Goal: Task Accomplishment & Management: Use online tool/utility

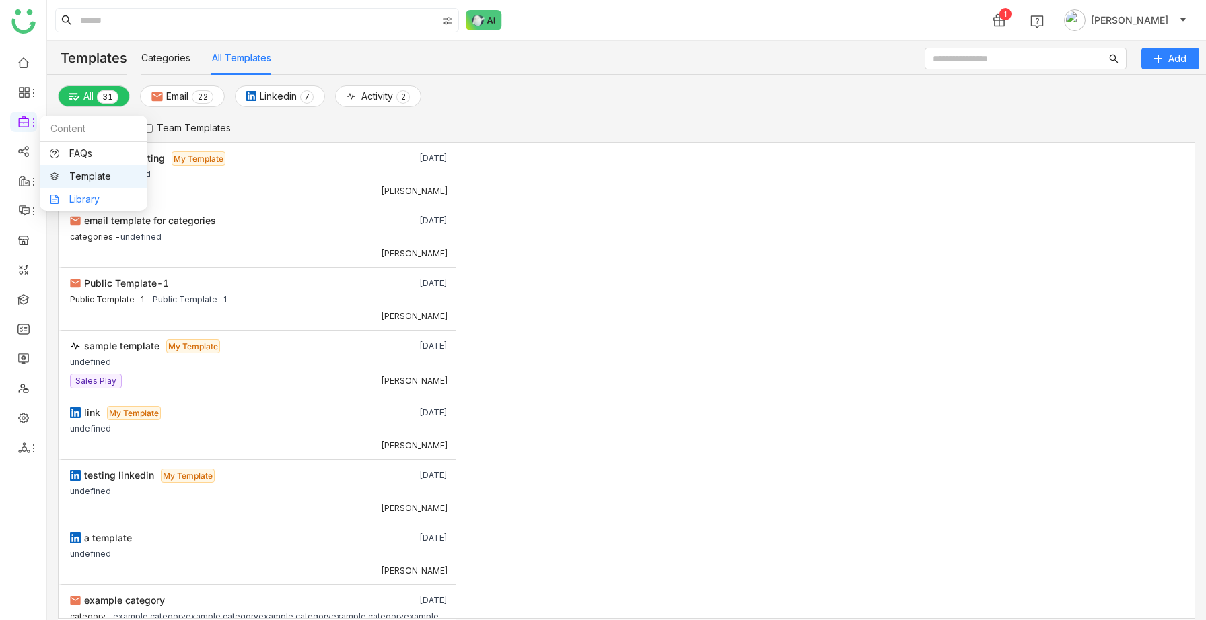
click at [70, 199] on link "Library" at bounding box center [94, 199] width 88 height 9
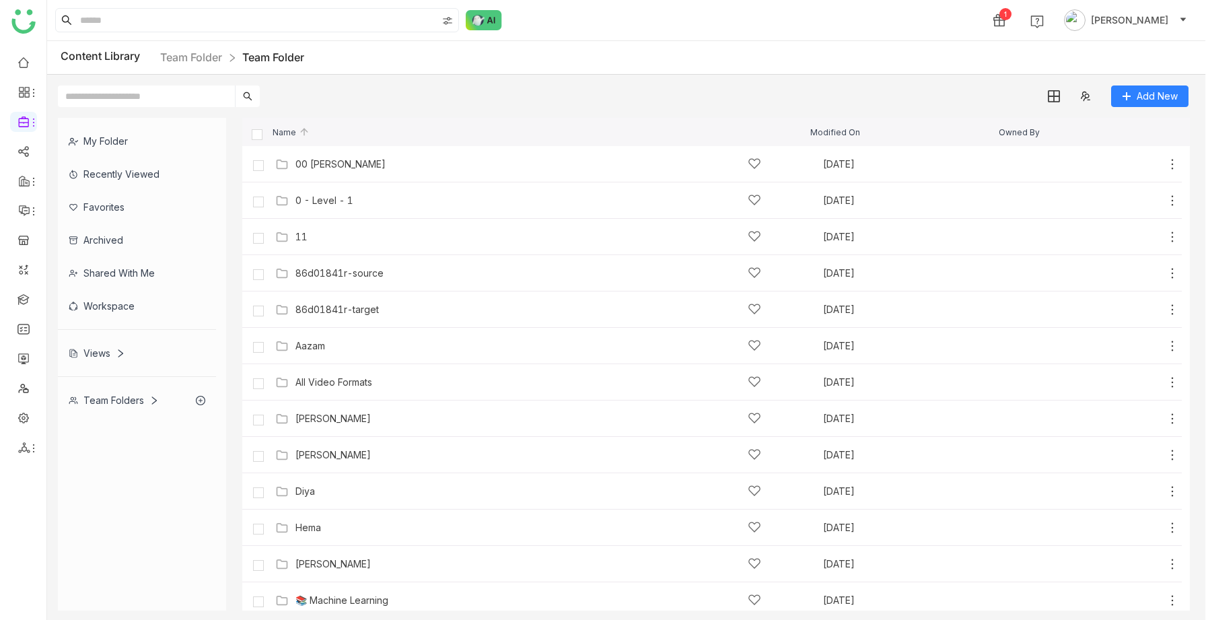
click at [125, 306] on div "Workspace" at bounding box center [137, 305] width 158 height 33
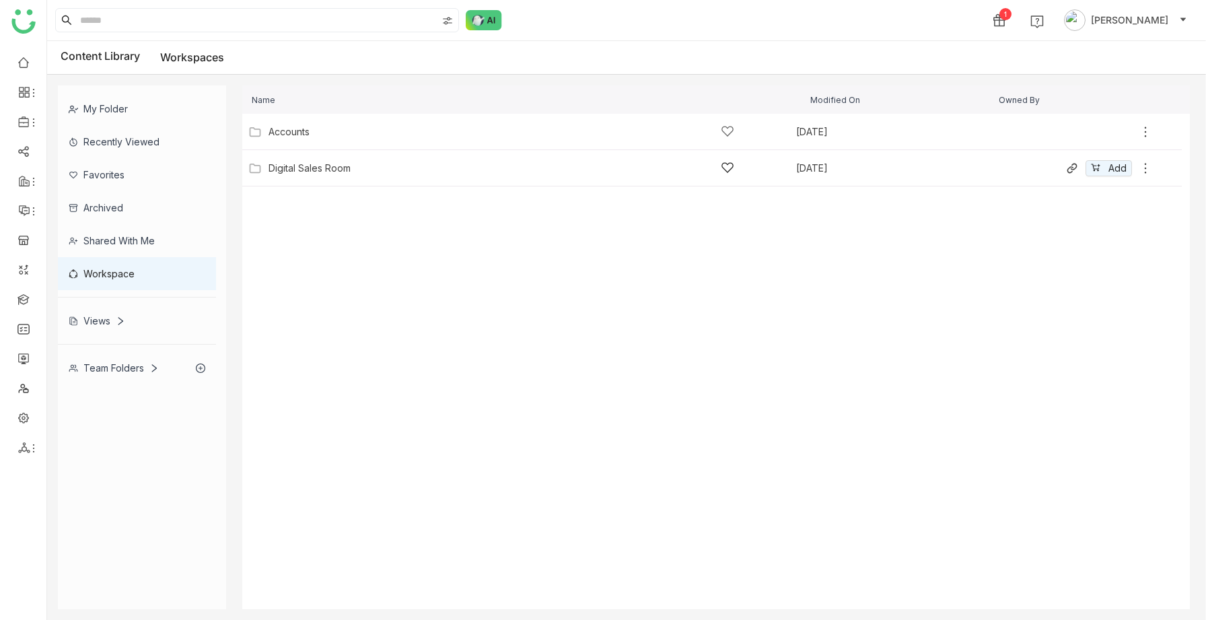
click at [311, 174] on div "Digital Sales Room" at bounding box center [502, 168] width 466 height 14
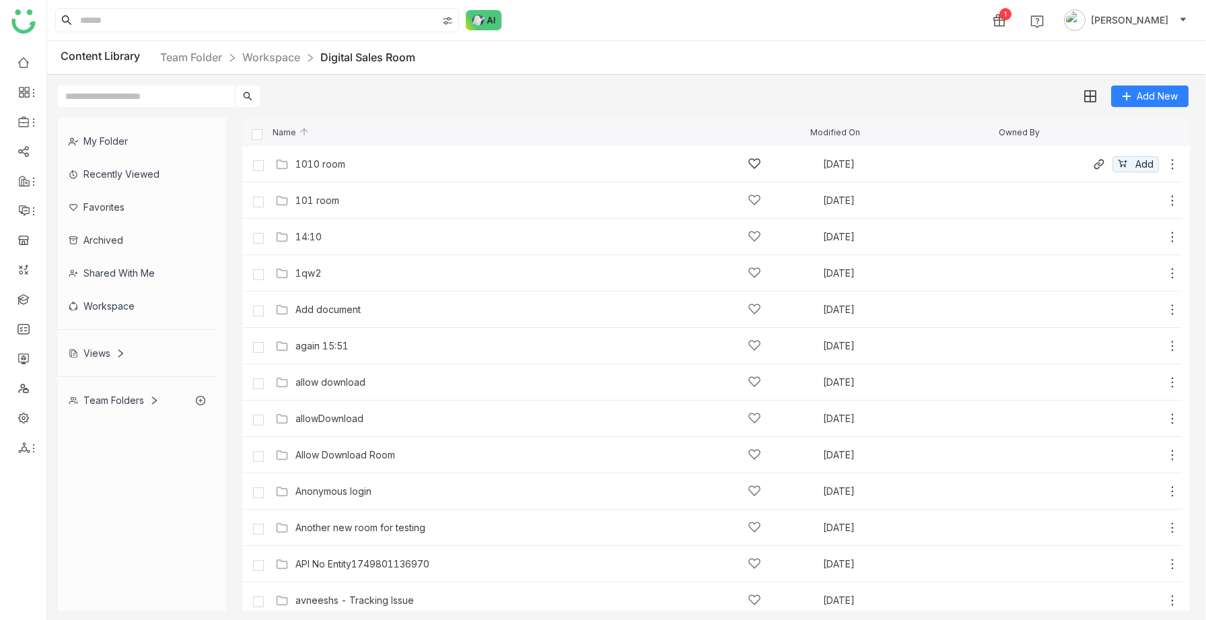
click at [313, 168] on div "1010 room" at bounding box center [321, 164] width 50 height 11
click at [140, 277] on div "Shared with me" at bounding box center [137, 272] width 158 height 33
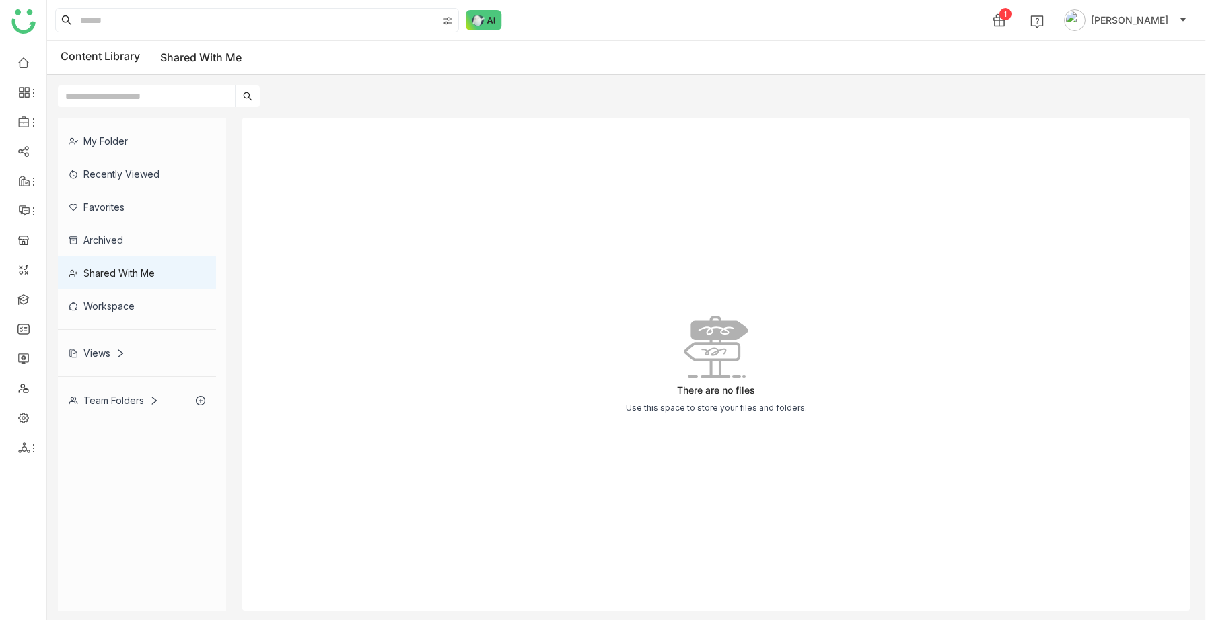
click at [135, 272] on div "Shared with me" at bounding box center [137, 272] width 158 height 33
click at [117, 397] on div "Team Folders" at bounding box center [114, 399] width 90 height 11
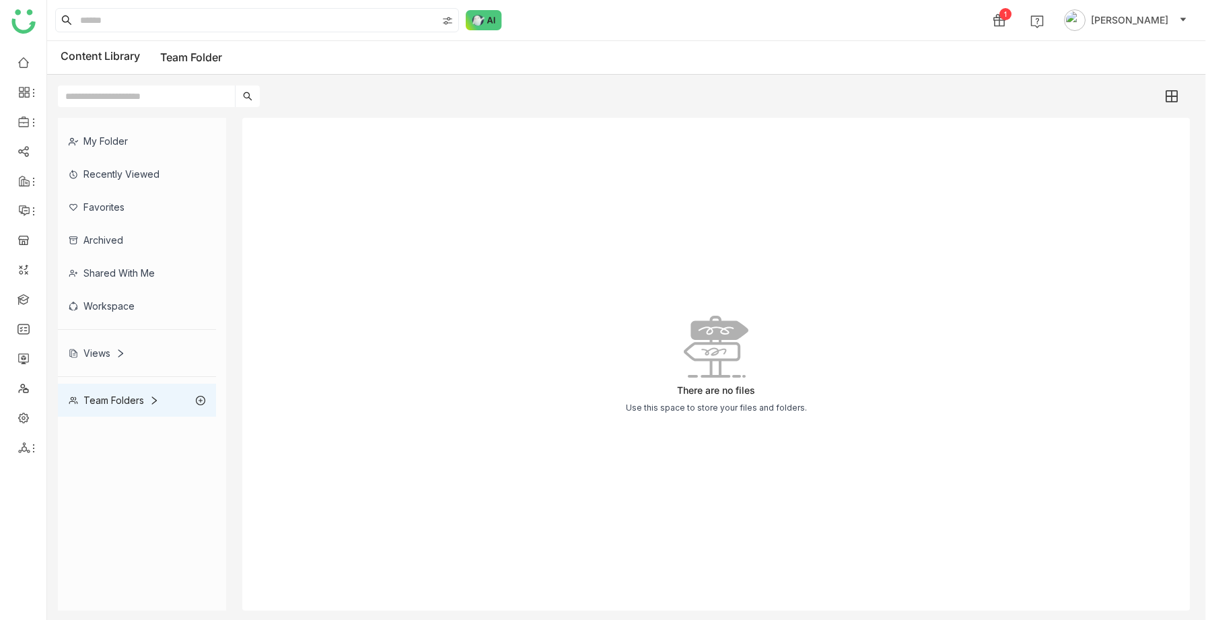
click at [112, 141] on div "My Folder" at bounding box center [137, 141] width 158 height 33
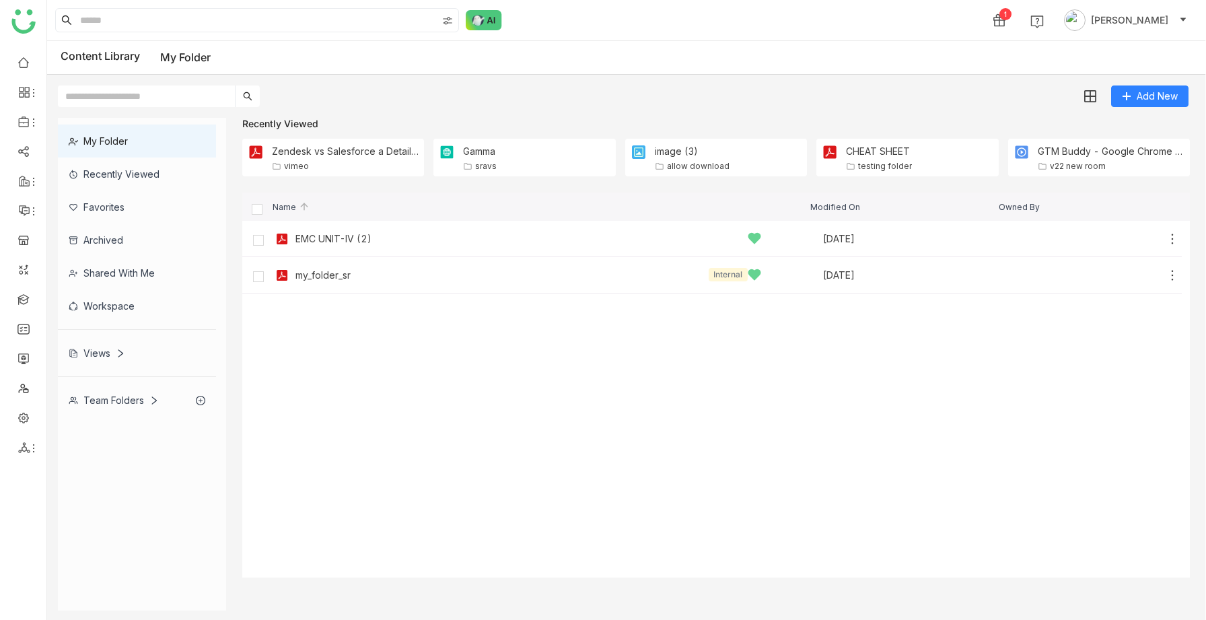
click at [102, 403] on div "Team Folders" at bounding box center [114, 399] width 90 height 11
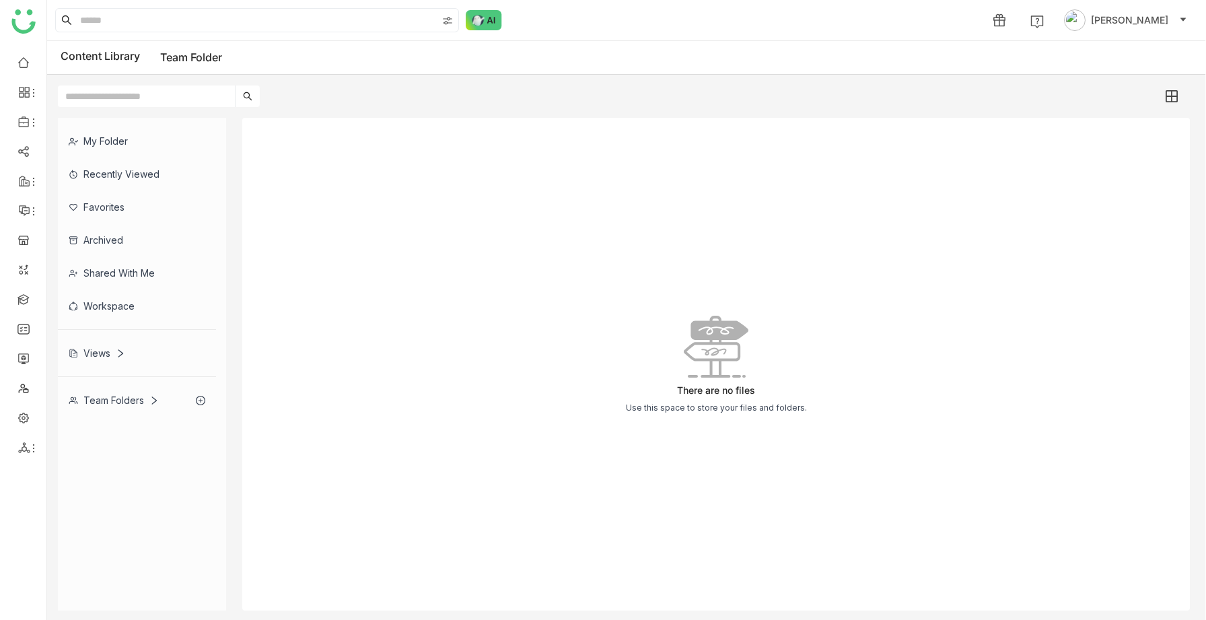
click at [112, 138] on div "My Folder" at bounding box center [137, 141] width 158 height 33
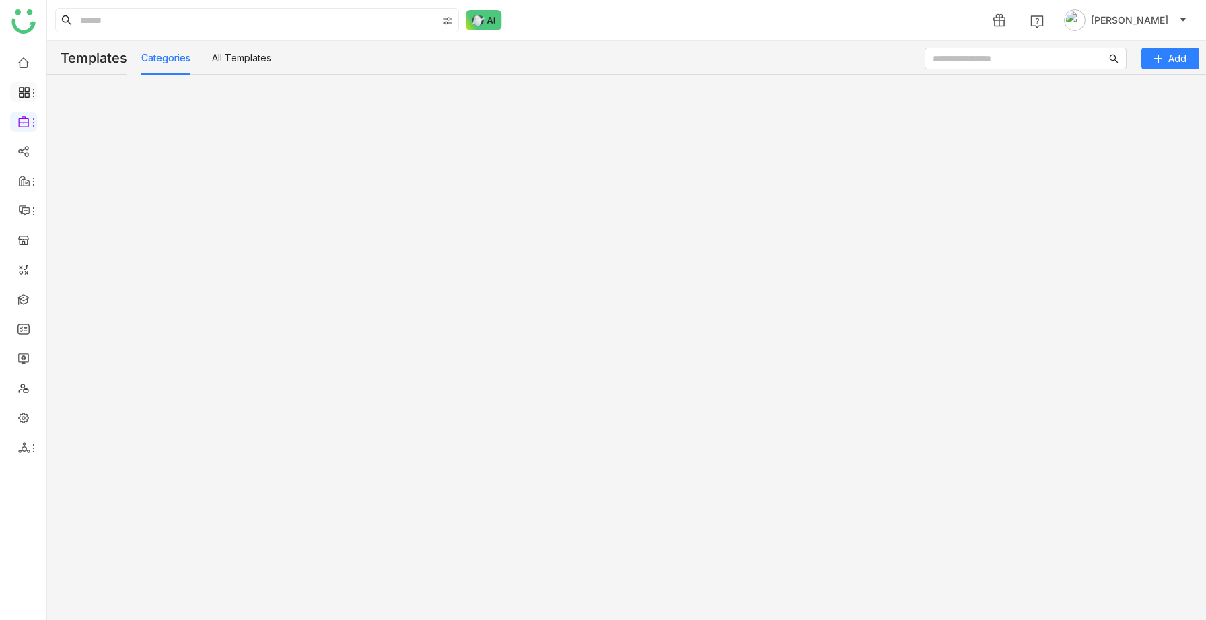
click at [26, 93] on icon at bounding box center [26, 95] width 5 height 5
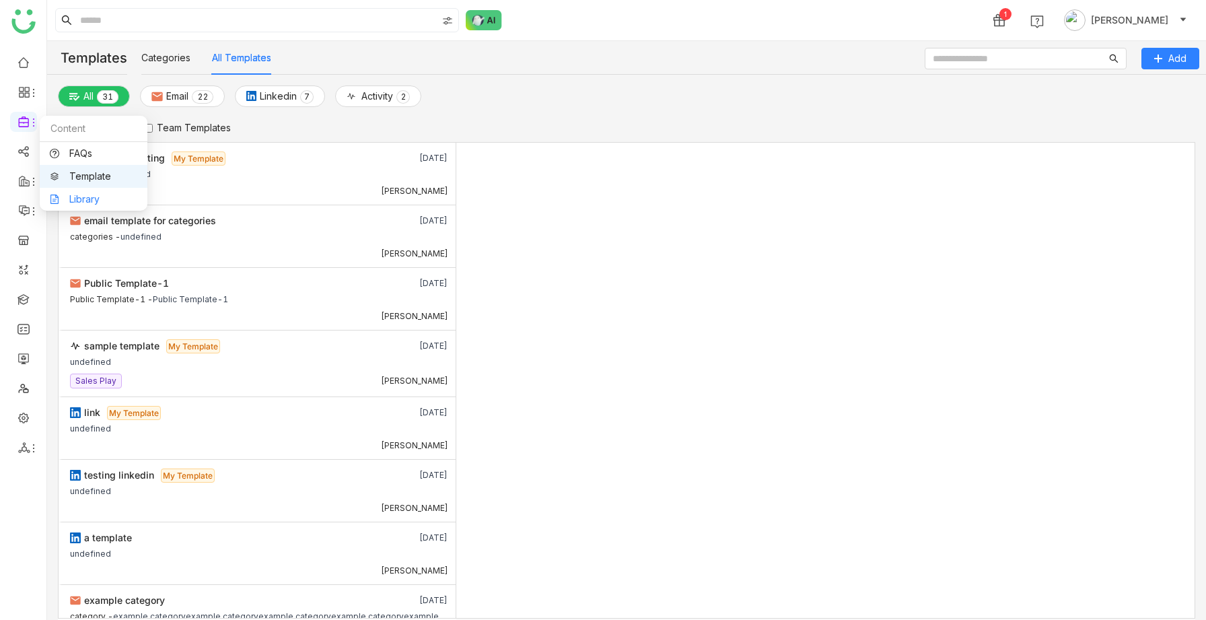
click at [68, 201] on link "Library" at bounding box center [94, 199] width 88 height 9
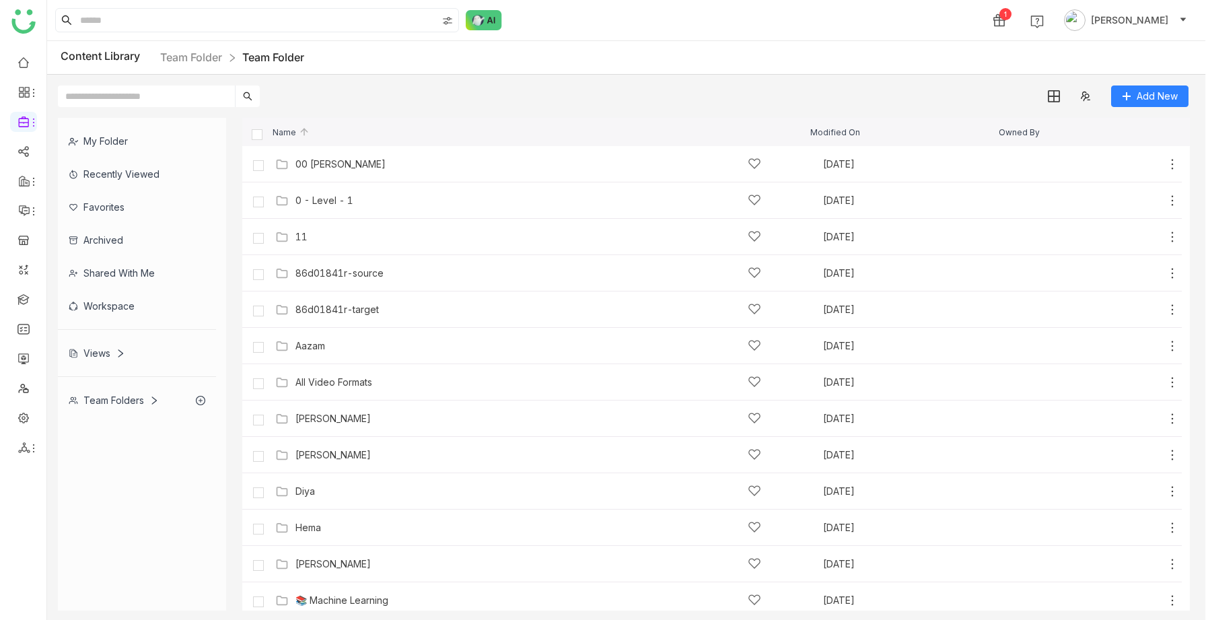
click at [120, 141] on div "My Folder" at bounding box center [137, 141] width 158 height 33
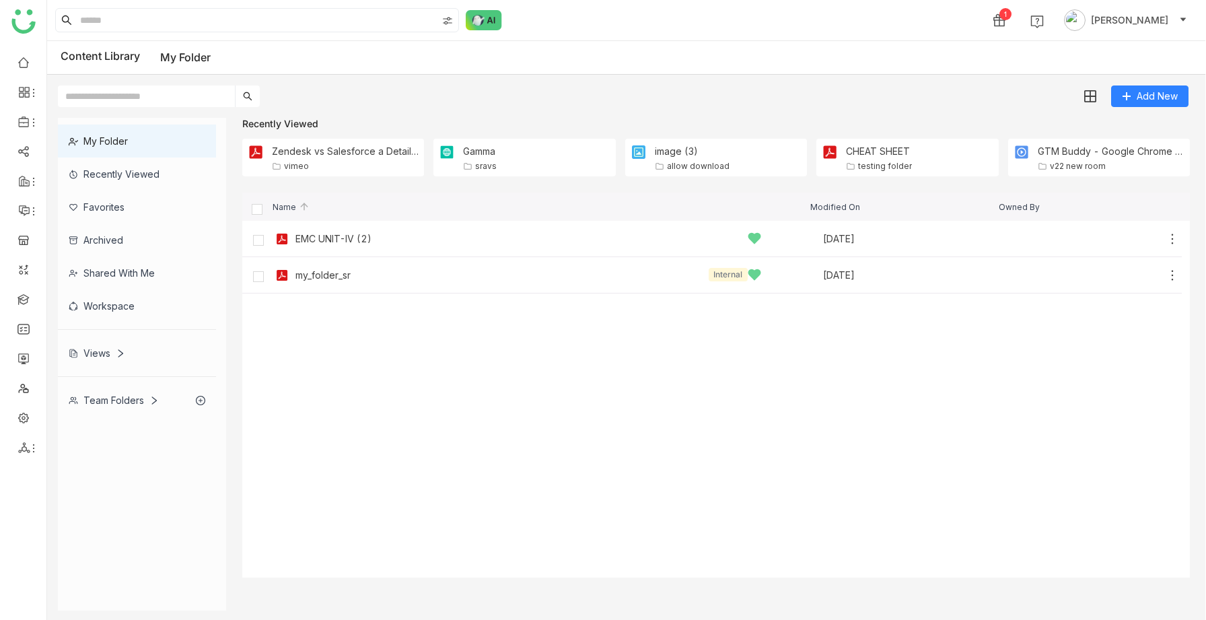
click at [112, 404] on div "Team Folders" at bounding box center [114, 399] width 90 height 11
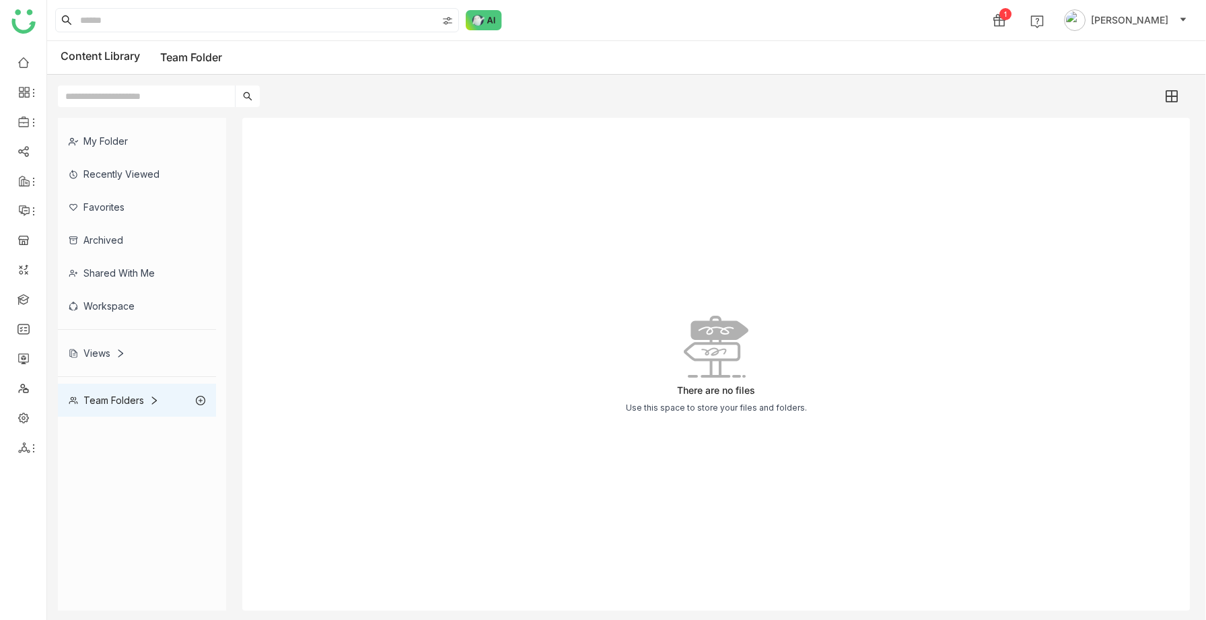
click at [149, 403] on icon at bounding box center [153, 400] width 9 height 9
click at [130, 431] on div "Team Folder" at bounding box center [137, 433] width 158 height 33
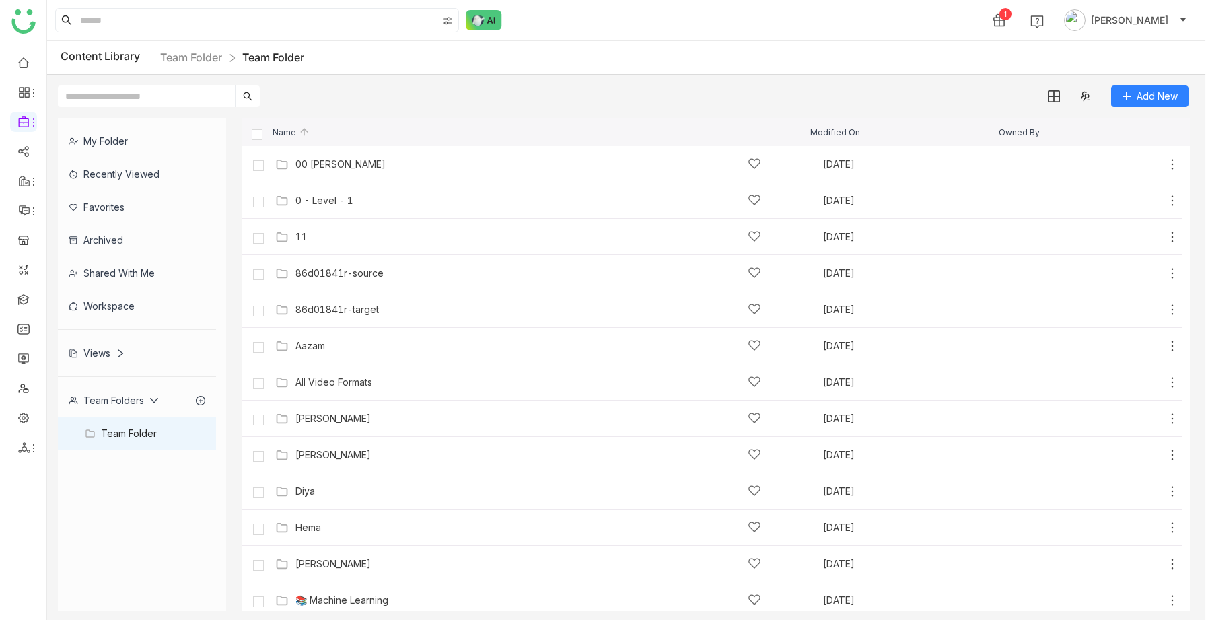
click at [108, 359] on div "Views" at bounding box center [137, 353] width 158 height 33
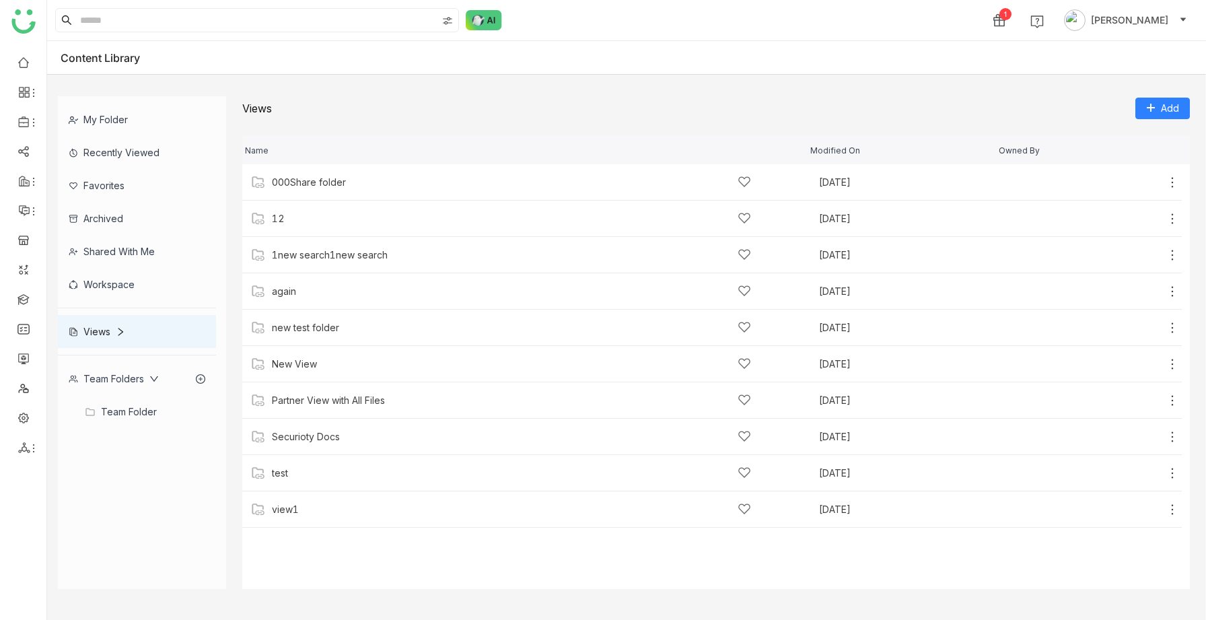
click at [116, 331] on icon at bounding box center [120, 331] width 9 height 9
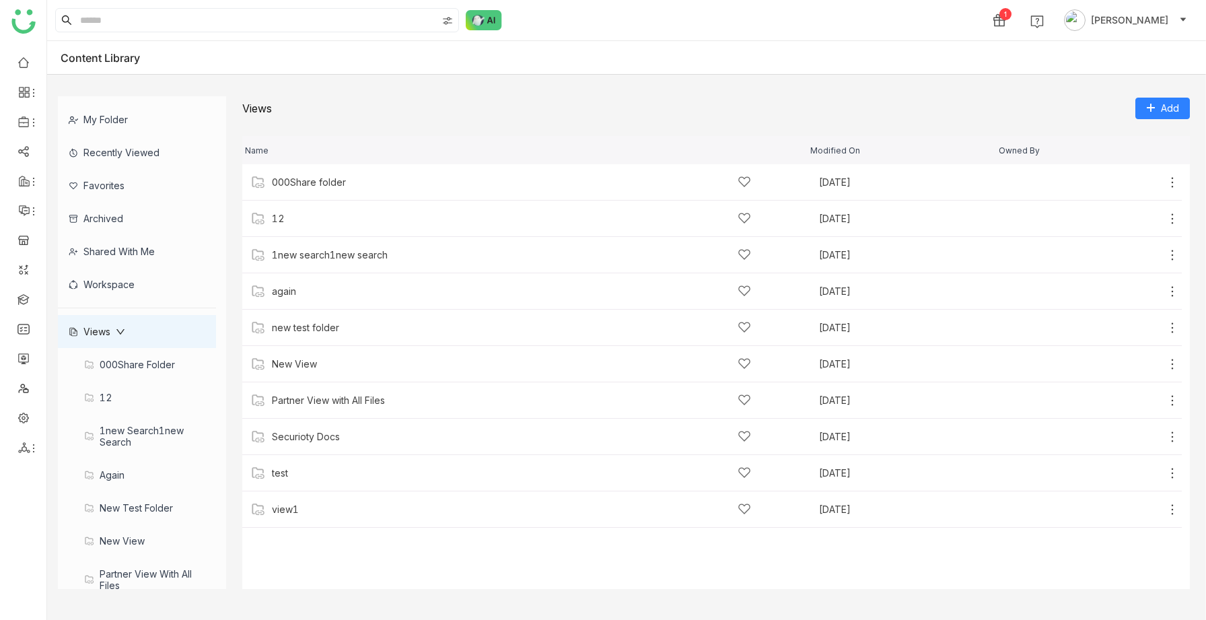
click at [114, 320] on div "Views" at bounding box center [137, 331] width 158 height 33
click at [111, 333] on div "Views" at bounding box center [97, 331] width 57 height 11
click at [112, 322] on div "Views" at bounding box center [137, 331] width 158 height 33
click at [111, 337] on div "Views" at bounding box center [97, 331] width 57 height 11
click at [118, 330] on icon at bounding box center [120, 331] width 9 height 9
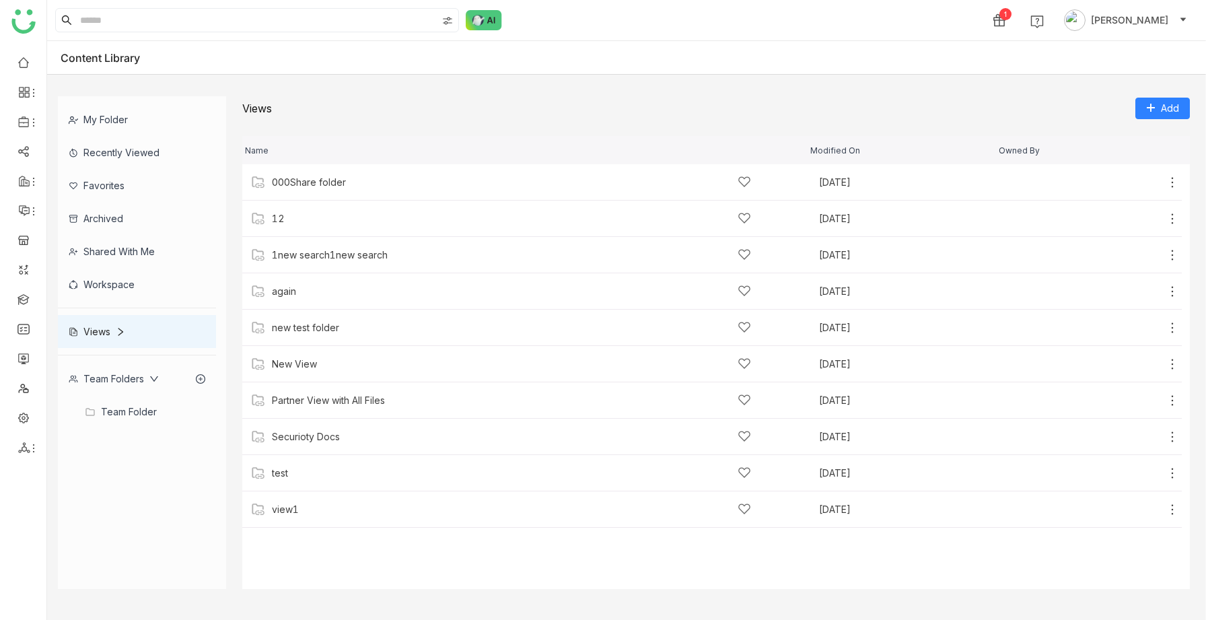
click at [134, 406] on div "Team Folder" at bounding box center [137, 411] width 158 height 33
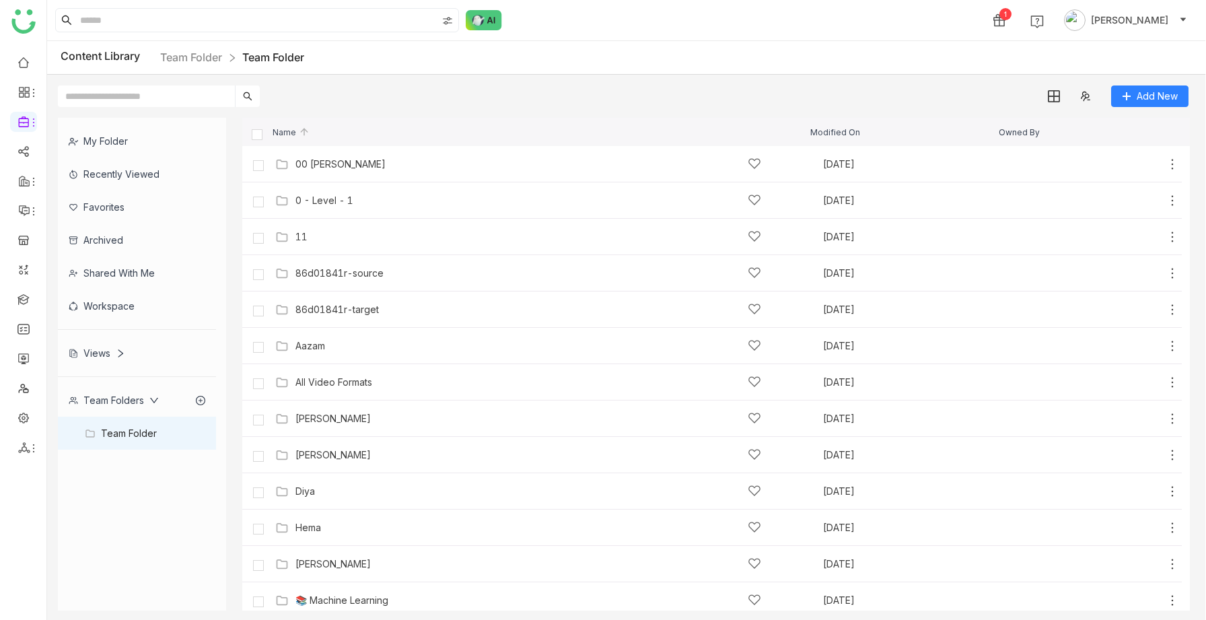
click at [127, 403] on div "Team Folders" at bounding box center [114, 399] width 90 height 11
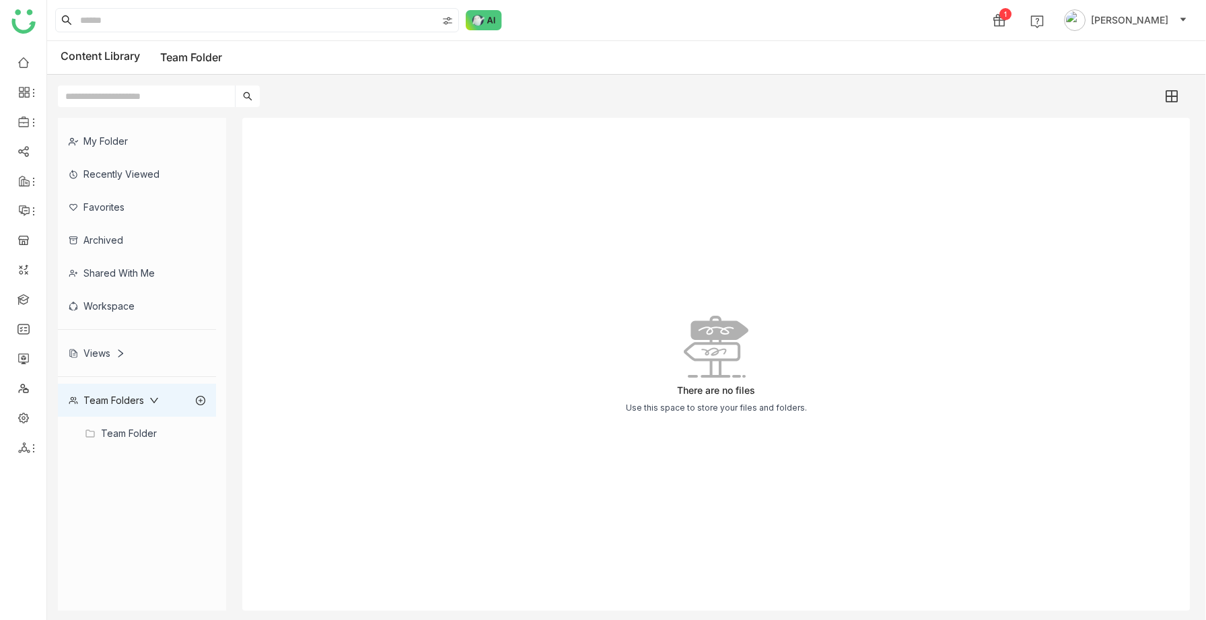
click at [123, 425] on div "Team Folder" at bounding box center [137, 433] width 158 height 33
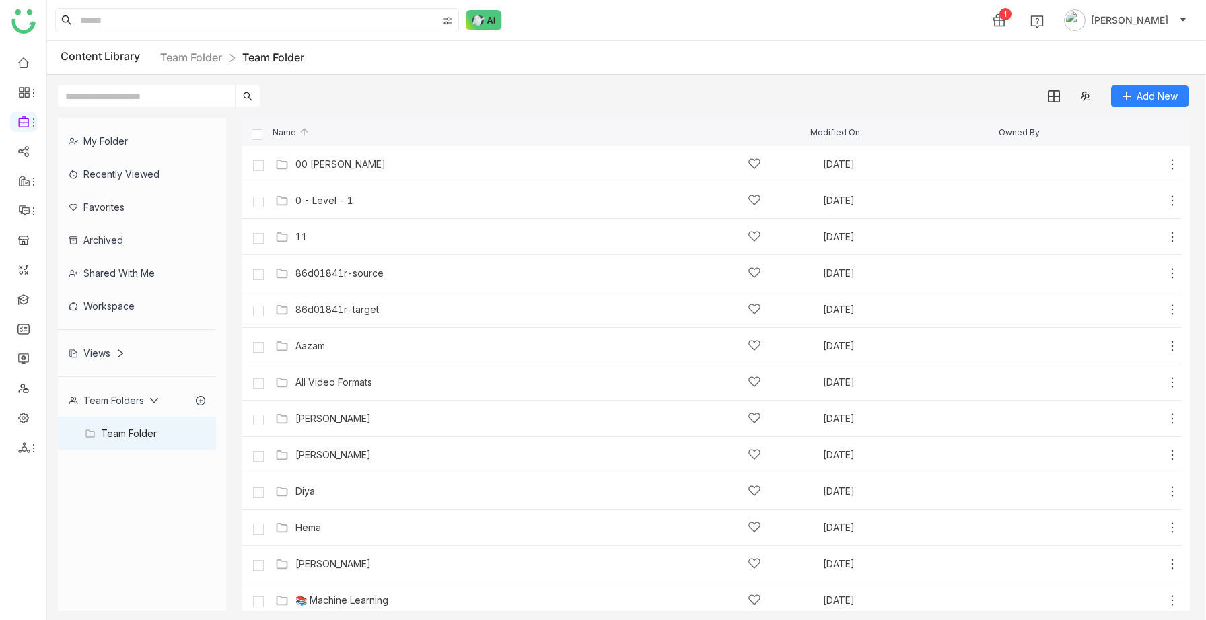
click at [106, 357] on div "Views" at bounding box center [97, 352] width 57 height 11
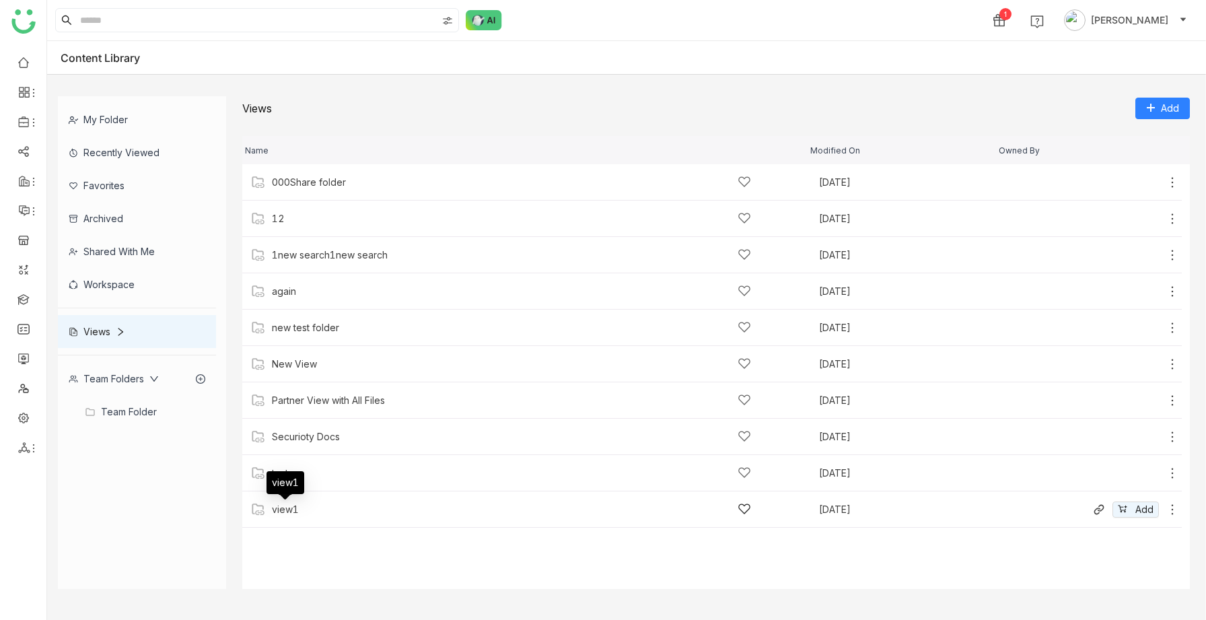
click at [298, 504] on div "view1" at bounding box center [285, 509] width 27 height 11
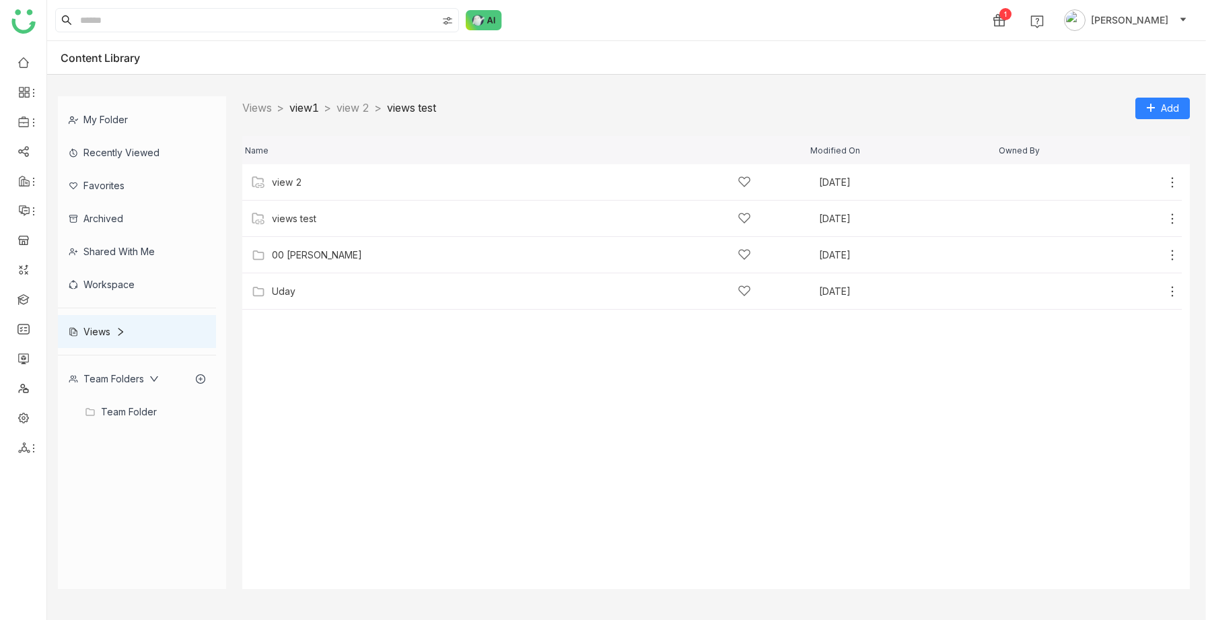
click at [308, 111] on link "view1" at bounding box center [304, 107] width 30 height 13
click at [361, 105] on link "view 2" at bounding box center [353, 107] width 33 height 13
click at [301, 111] on link "view 2" at bounding box center [305, 107] width 33 height 13
click at [262, 114] on nz-breadcrumb "Views > view 2 >" at bounding box center [282, 108] width 80 height 17
click at [264, 105] on link "Views" at bounding box center [257, 107] width 30 height 13
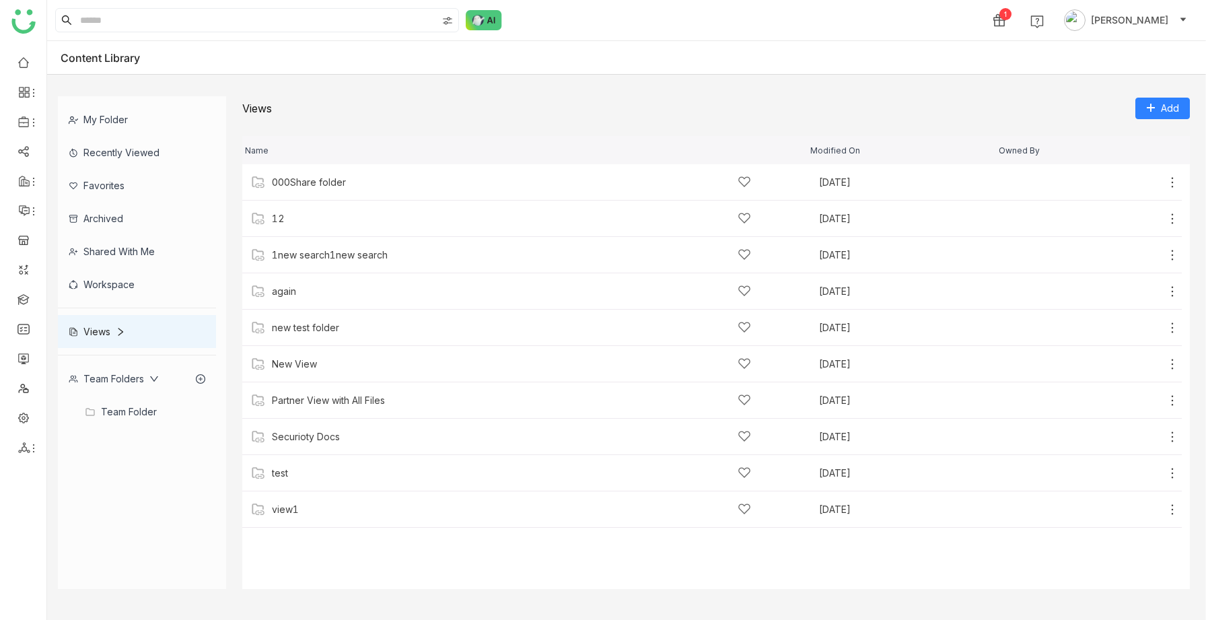
click at [114, 328] on div "Views" at bounding box center [97, 331] width 57 height 11
click at [290, 510] on div "view1" at bounding box center [285, 509] width 27 height 11
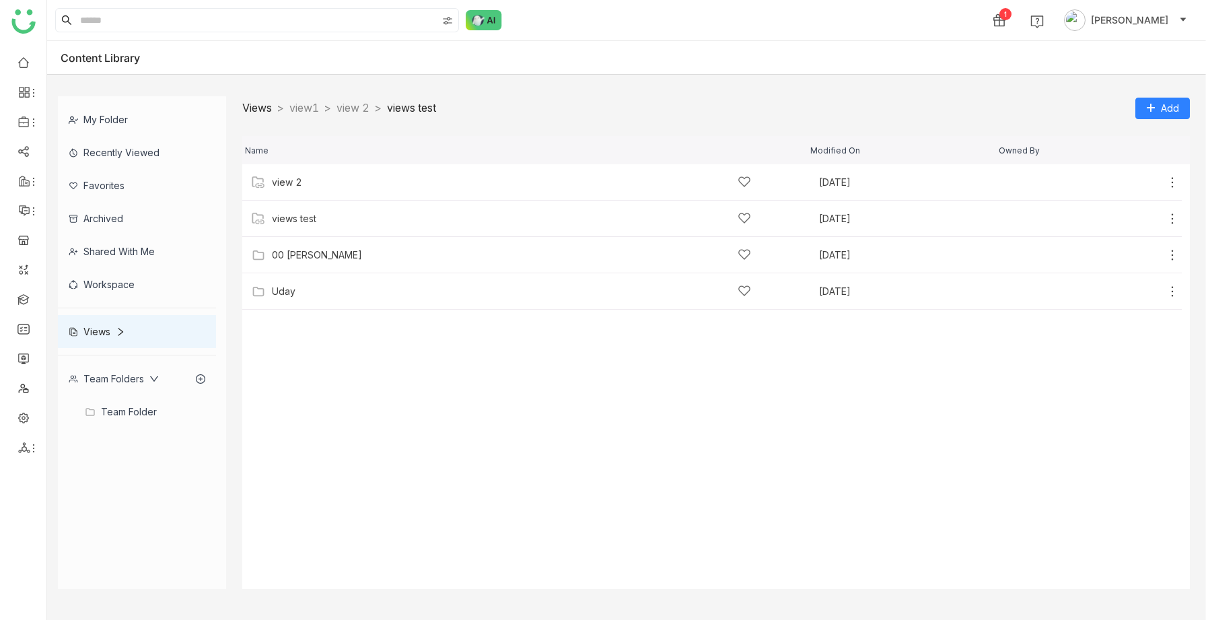
click at [254, 106] on link "Views" at bounding box center [257, 107] width 30 height 13
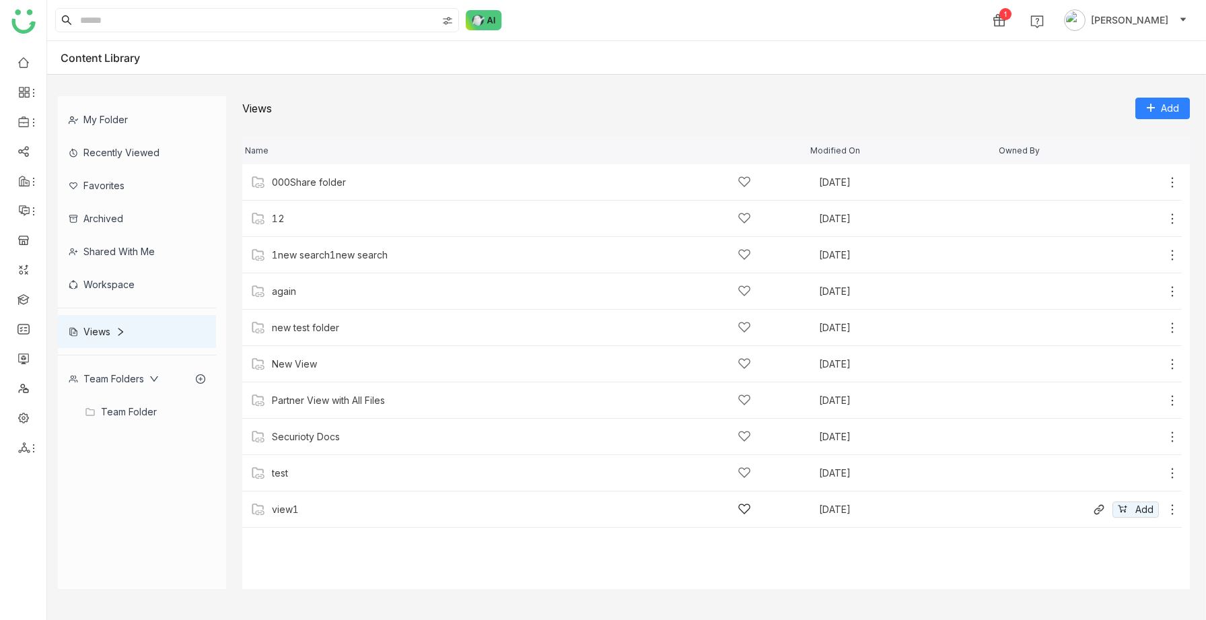
click at [289, 510] on div "view1" at bounding box center [285, 509] width 27 height 11
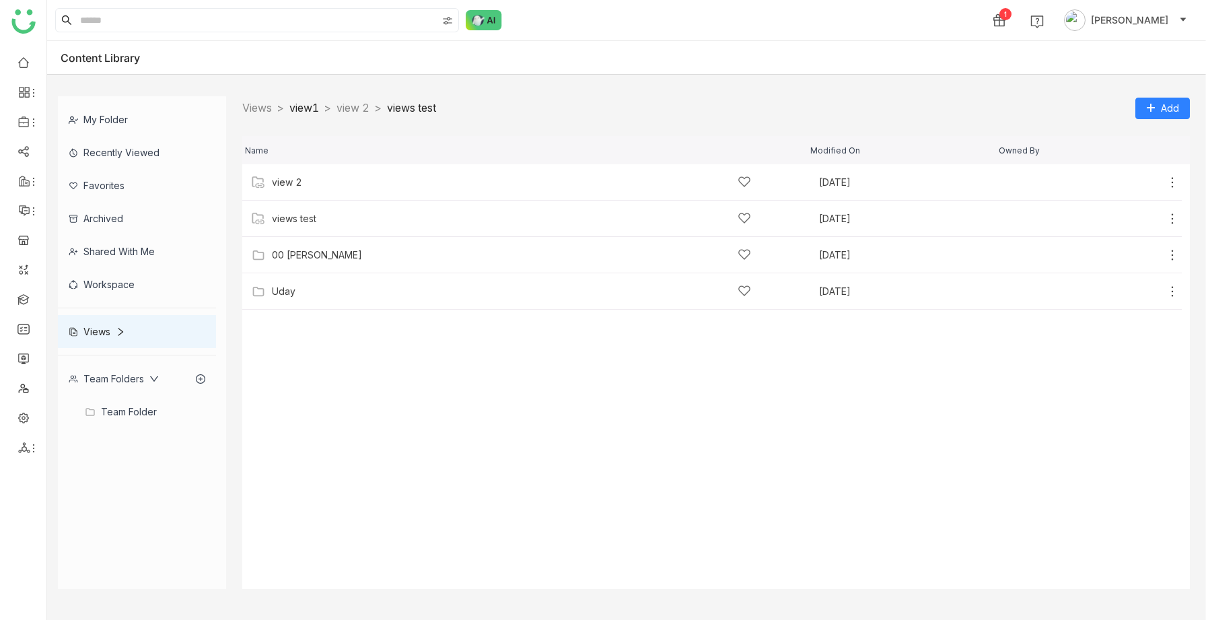
click at [319, 102] on link "view1" at bounding box center [304, 107] width 30 height 13
click at [314, 117] on div "Views > view1 > view 2 > views test > Add" at bounding box center [716, 108] width 948 height 24
click at [353, 101] on link "view 2" at bounding box center [353, 107] width 33 height 13
click at [298, 181] on div "sravs" at bounding box center [511, 182] width 479 height 14
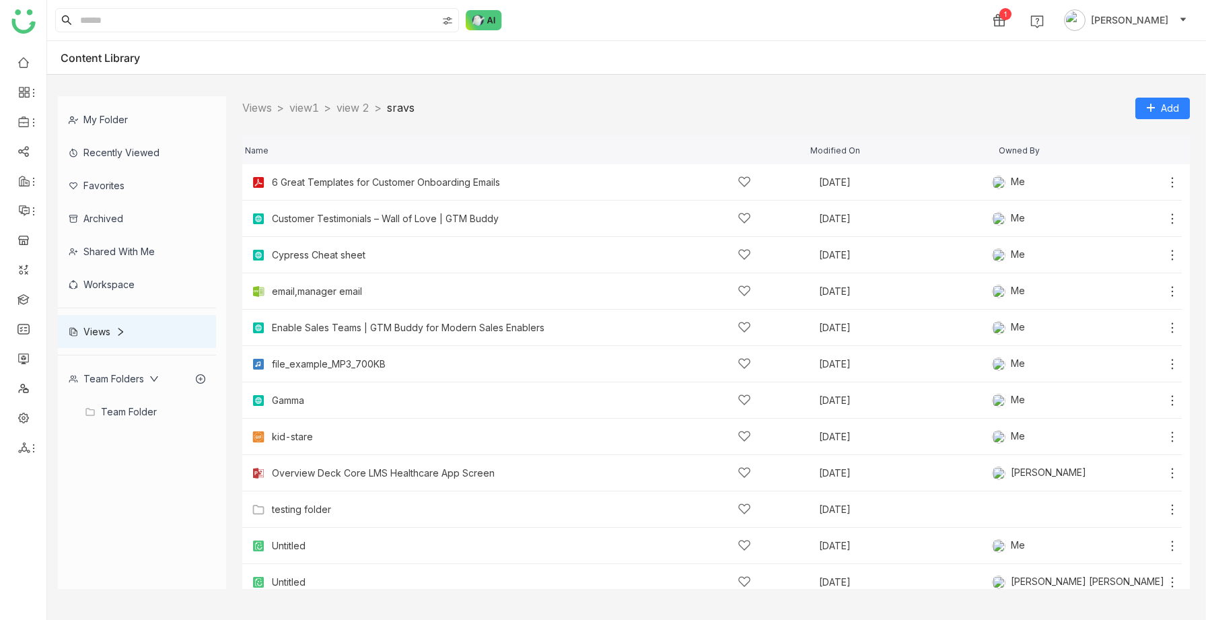
click at [415, 110] on link "sravs" at bounding box center [401, 107] width 28 height 13
click at [355, 106] on link "view 2" at bounding box center [353, 107] width 33 height 13
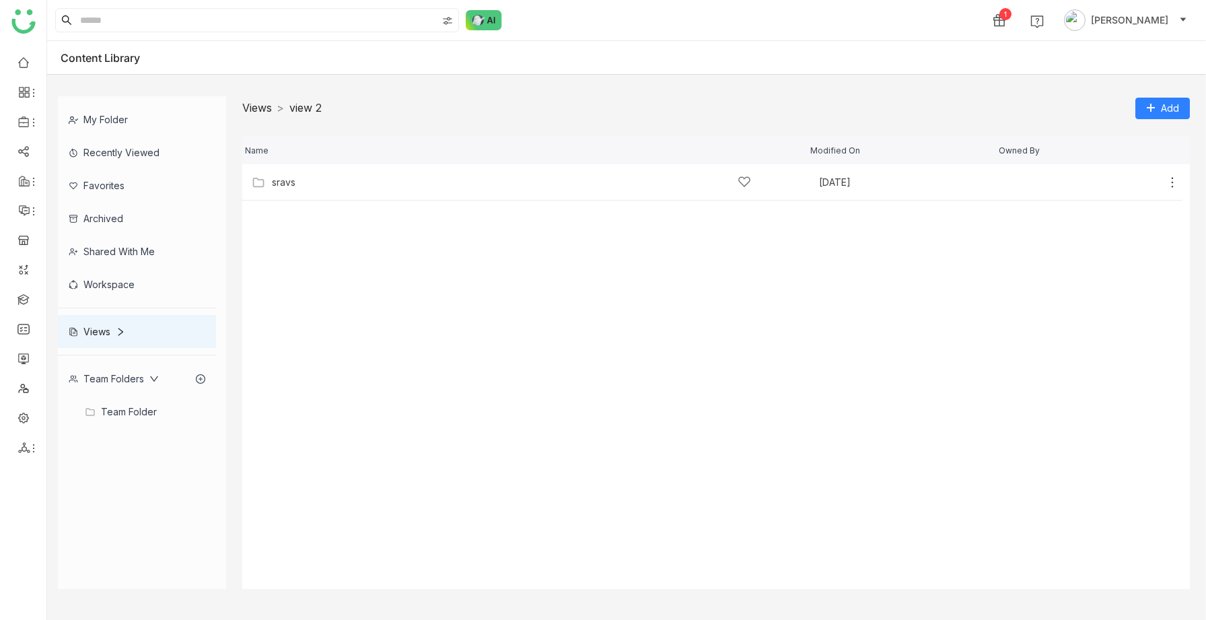
click at [267, 110] on link "Views" at bounding box center [257, 107] width 30 height 13
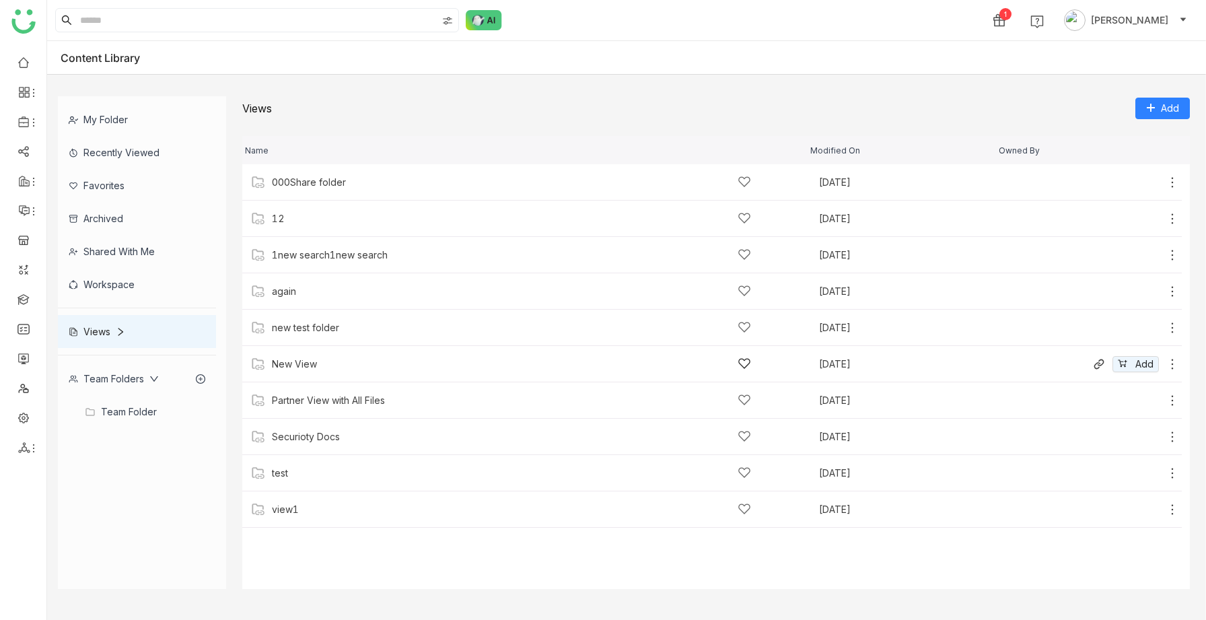
click at [312, 366] on div "New View" at bounding box center [294, 364] width 45 height 11
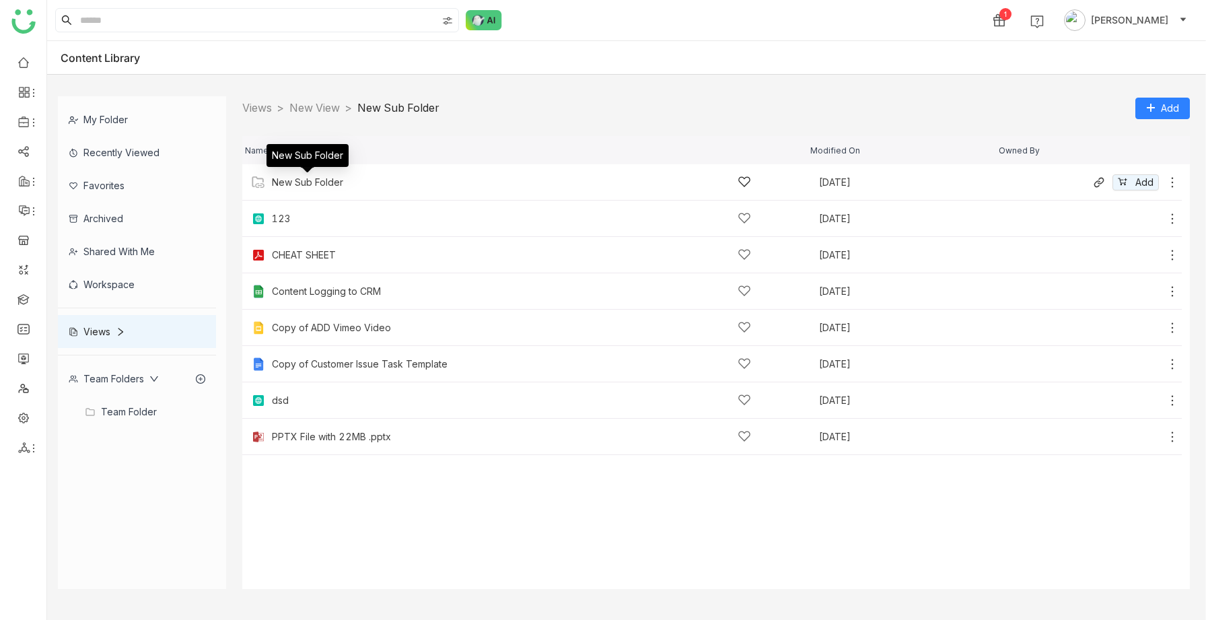
click at [318, 178] on div "New Sub Folder" at bounding box center [307, 182] width 71 height 11
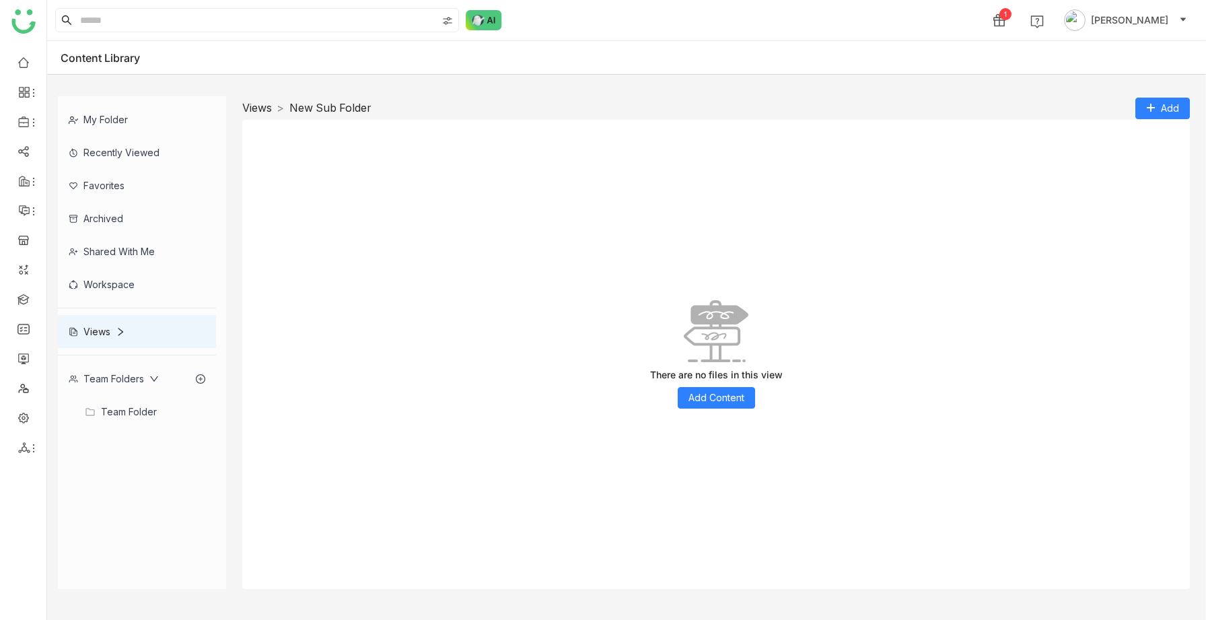
click at [257, 109] on link "Views" at bounding box center [257, 107] width 30 height 13
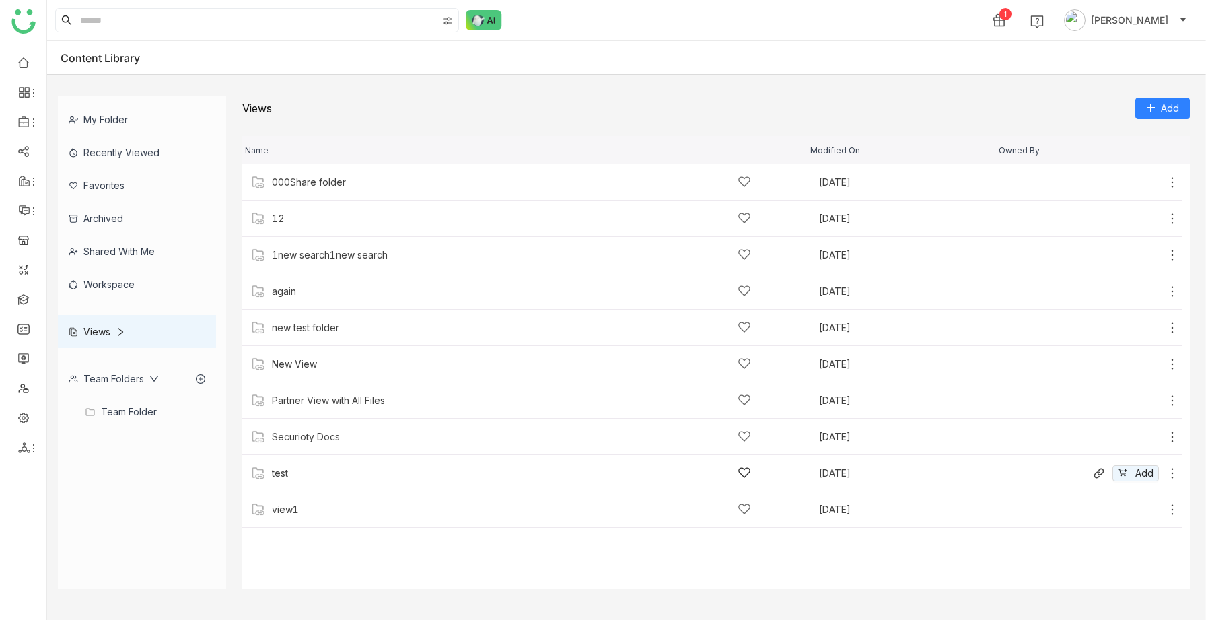
click at [304, 486] on div "test [DATE] Add" at bounding box center [712, 473] width 940 height 36
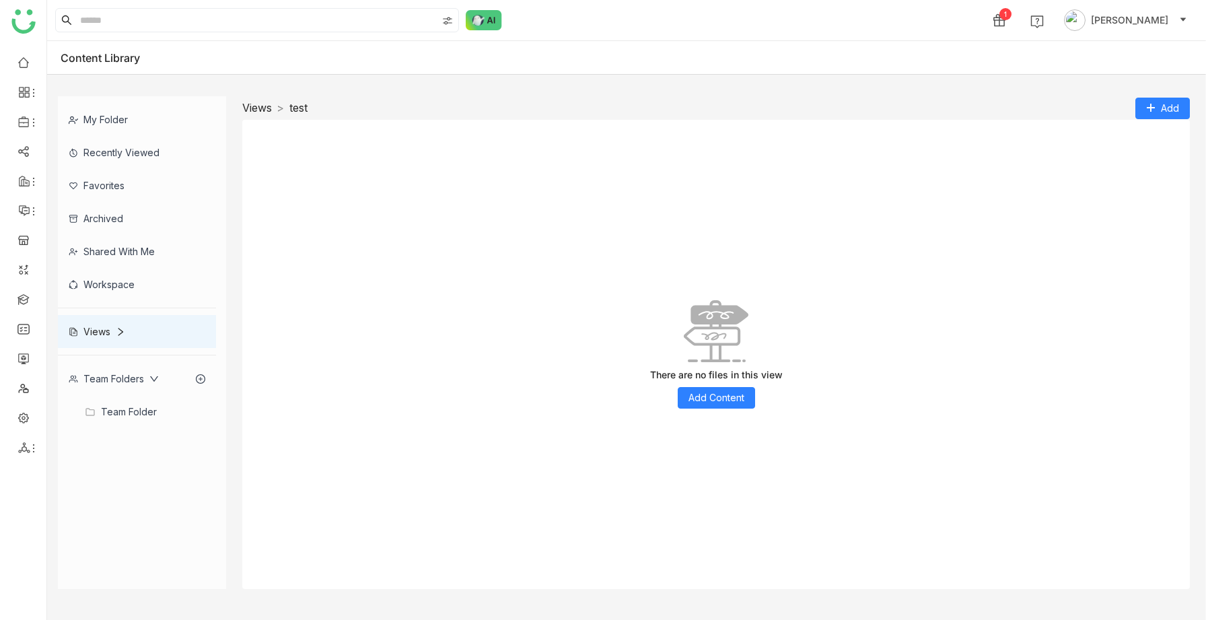
click at [255, 110] on link "Views" at bounding box center [257, 107] width 30 height 13
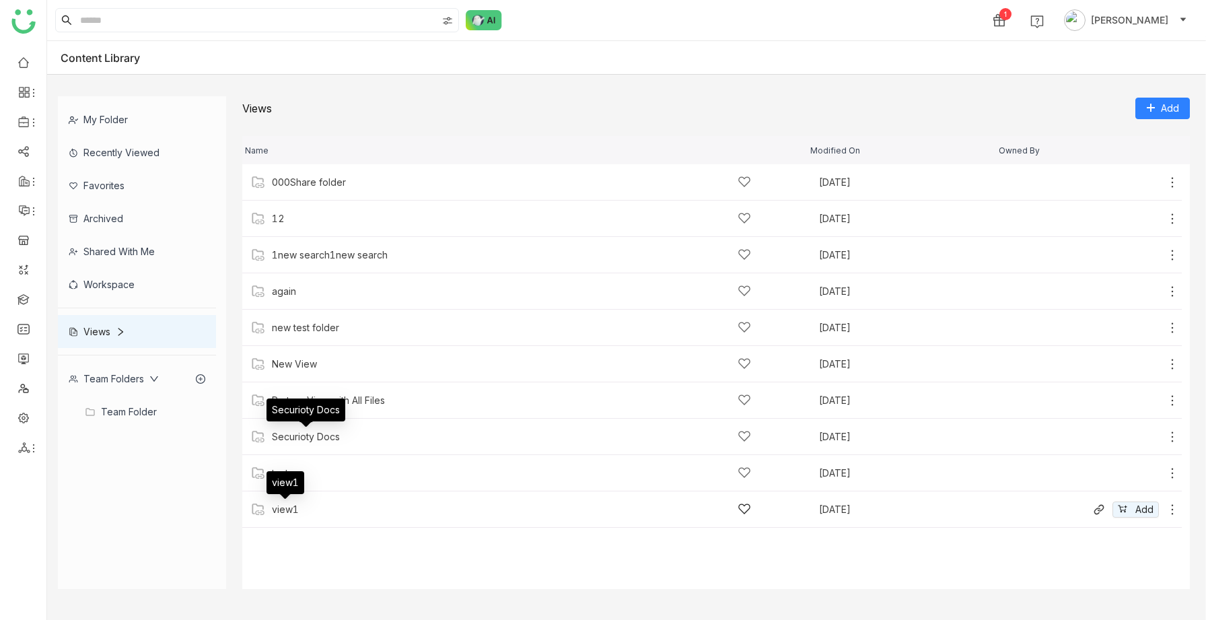
click at [293, 506] on div "view1" at bounding box center [285, 509] width 27 height 11
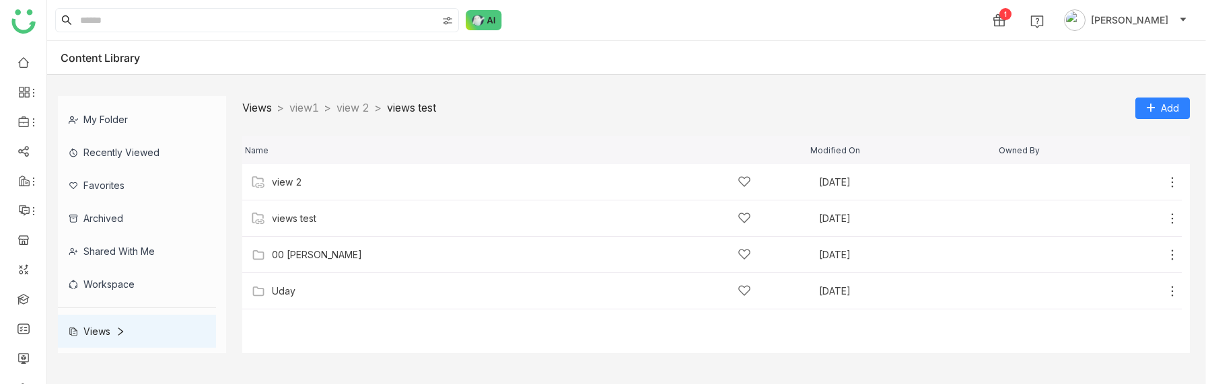
click at [269, 108] on link "Views" at bounding box center [257, 107] width 30 height 13
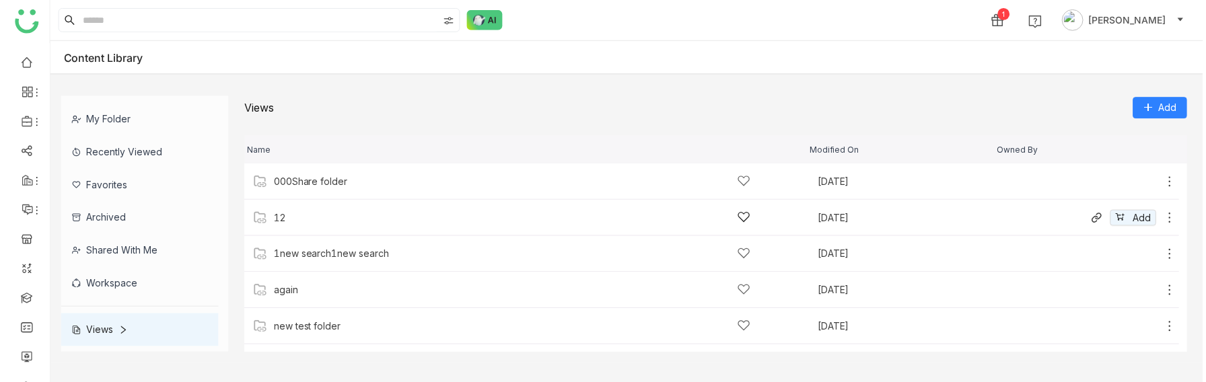
scroll to position [174, 0]
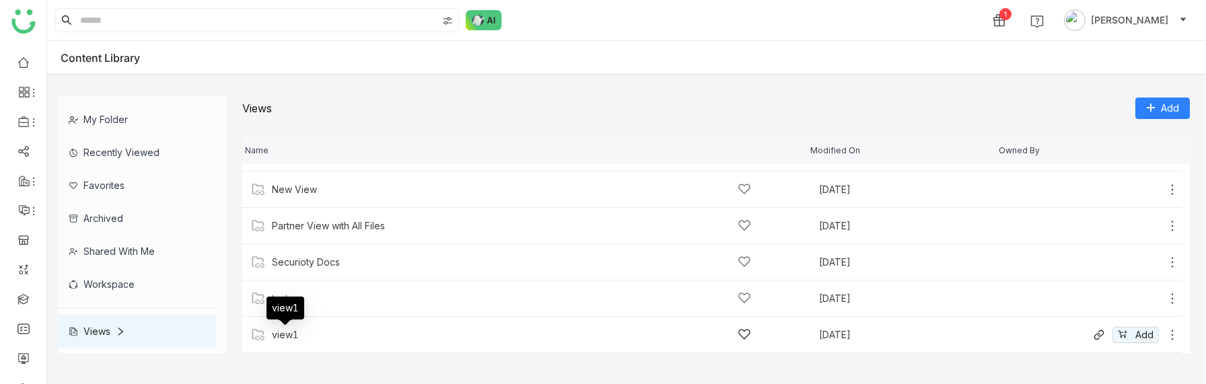
click at [283, 335] on div "view1" at bounding box center [285, 335] width 27 height 11
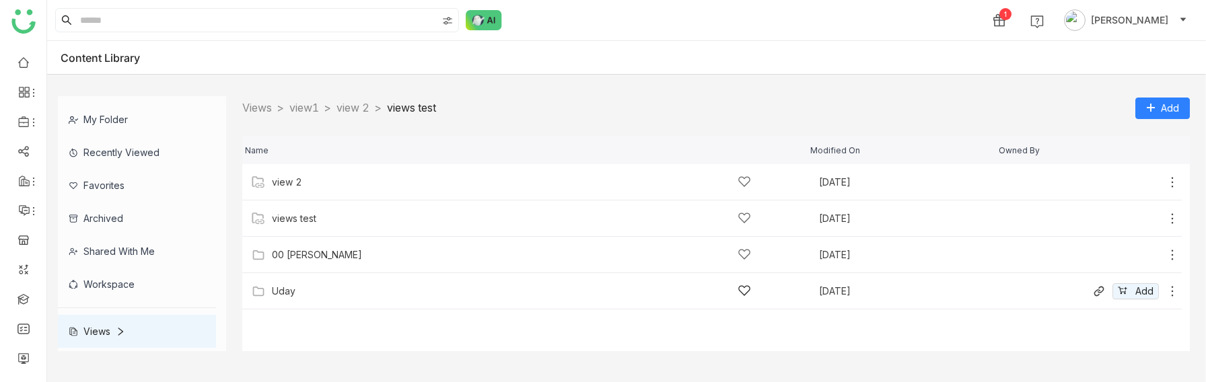
click at [314, 291] on div "Uday" at bounding box center [511, 291] width 479 height 14
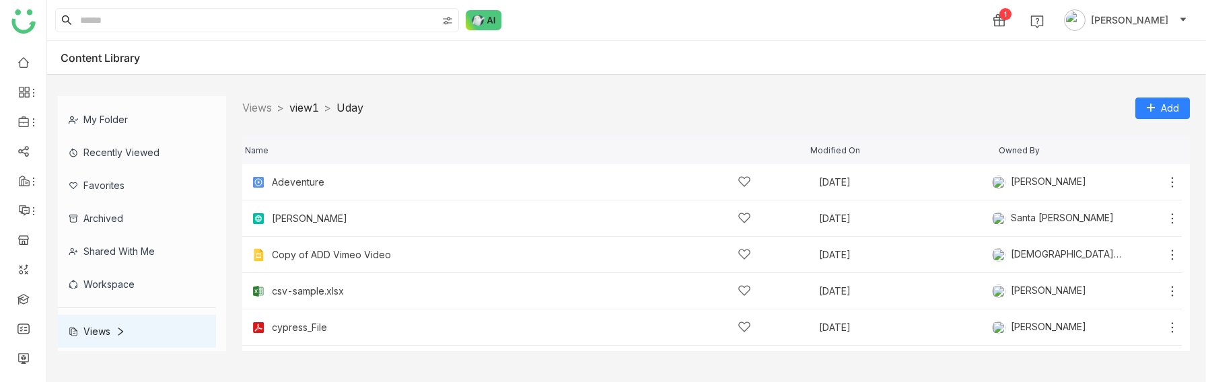
click at [319, 106] on link "view1" at bounding box center [304, 107] width 30 height 13
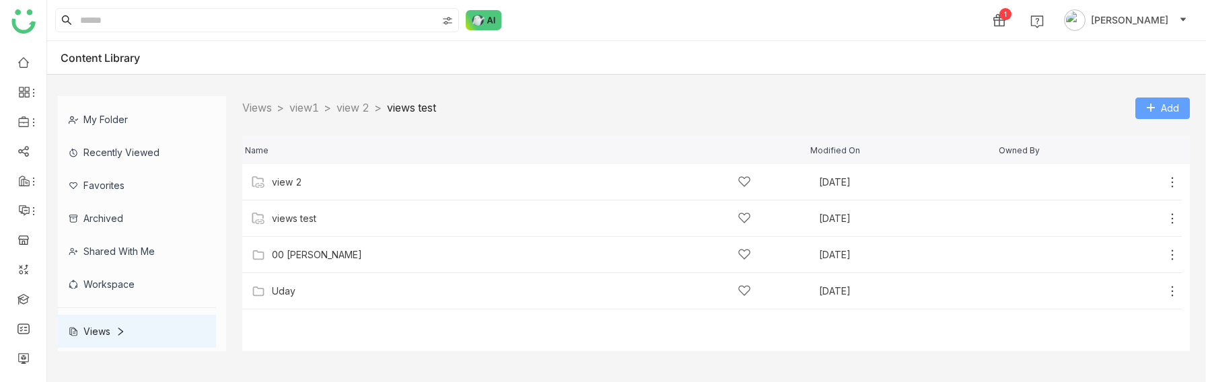
click at [1168, 106] on span "Add" at bounding box center [1170, 108] width 18 height 15
click at [1151, 155] on span "Add Content" at bounding box center [1154, 161] width 56 height 15
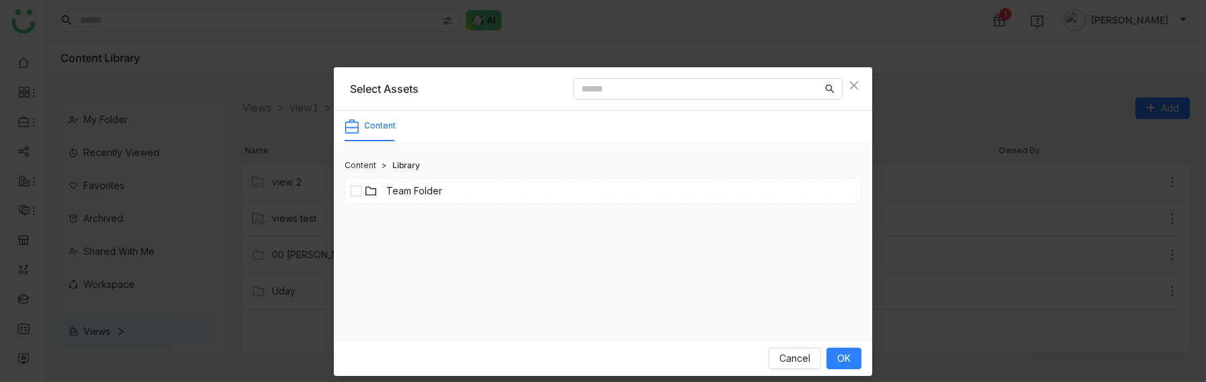
click at [415, 186] on link "Team Folder" at bounding box center [414, 191] width 56 height 15
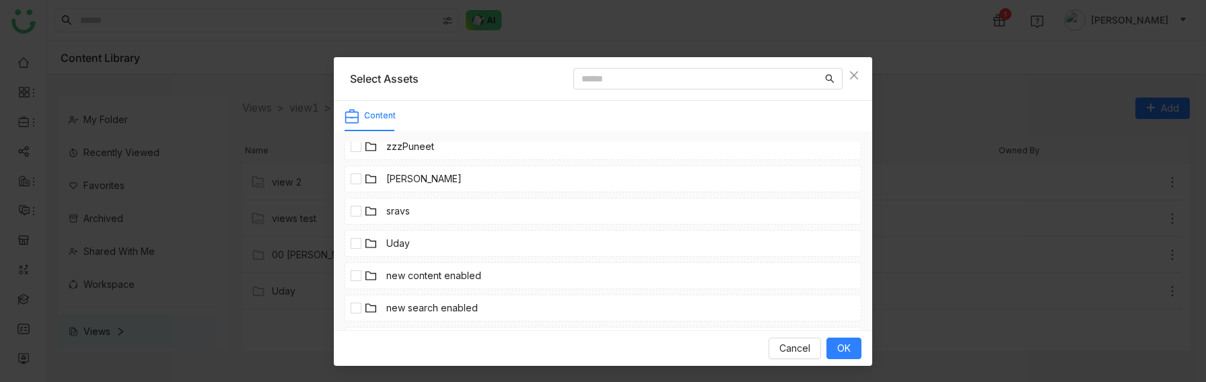
scroll to position [218, 0]
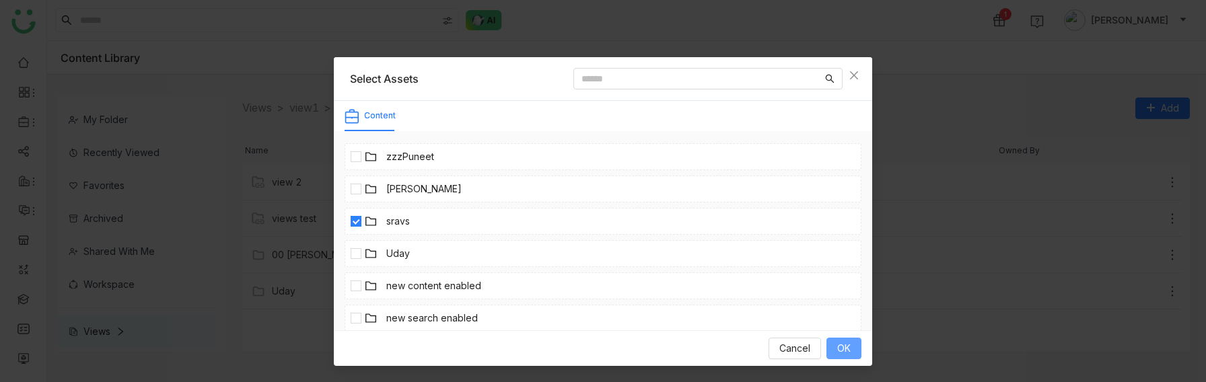
click at [836, 339] on button "OK" at bounding box center [844, 349] width 35 height 22
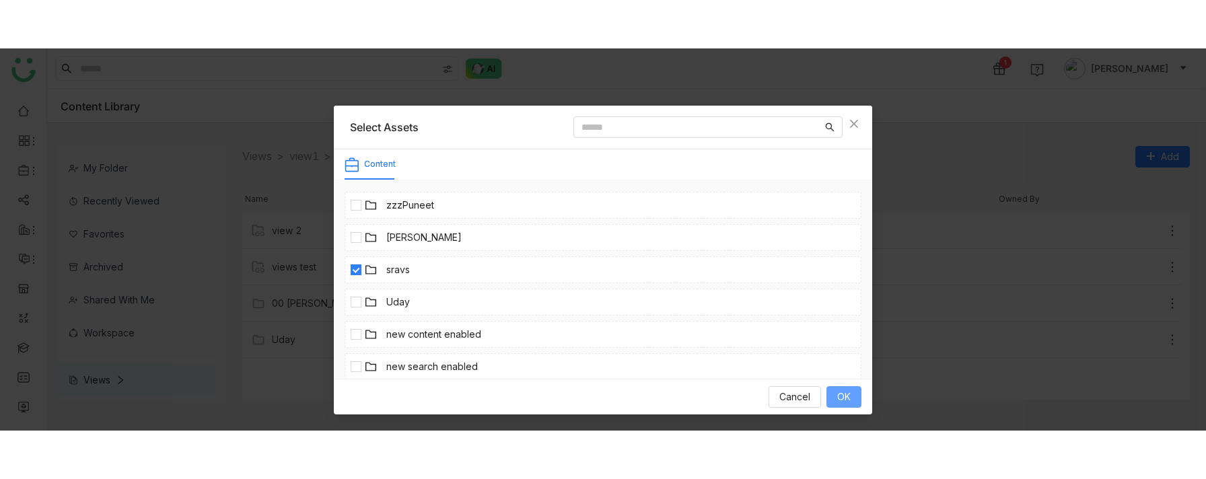
scroll to position [0, 0]
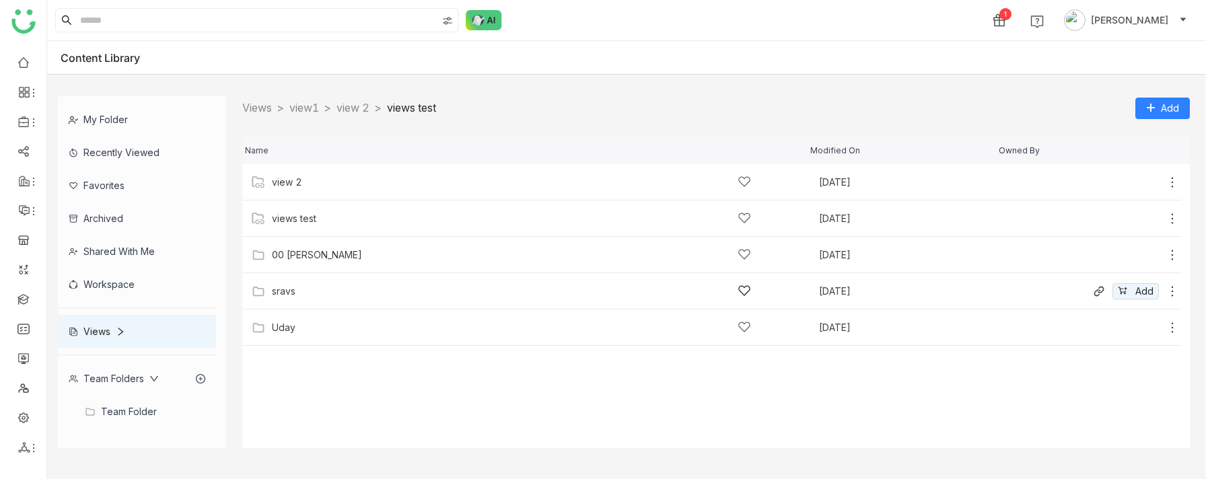
click at [320, 297] on div "sravs" at bounding box center [511, 291] width 479 height 14
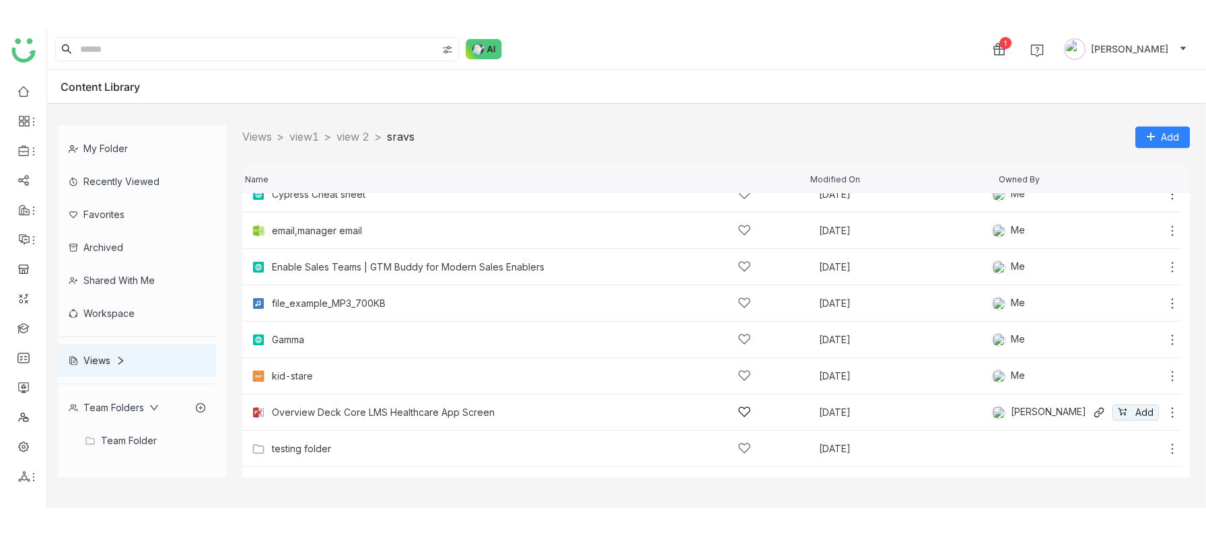
scroll to position [89, 0]
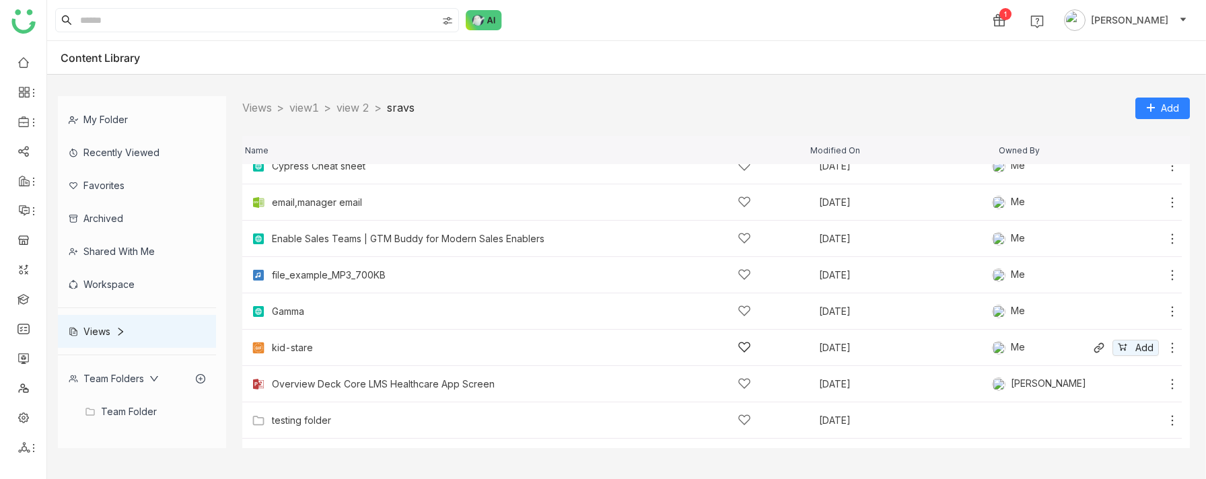
click at [1172, 345] on icon at bounding box center [1172, 347] width 13 height 13
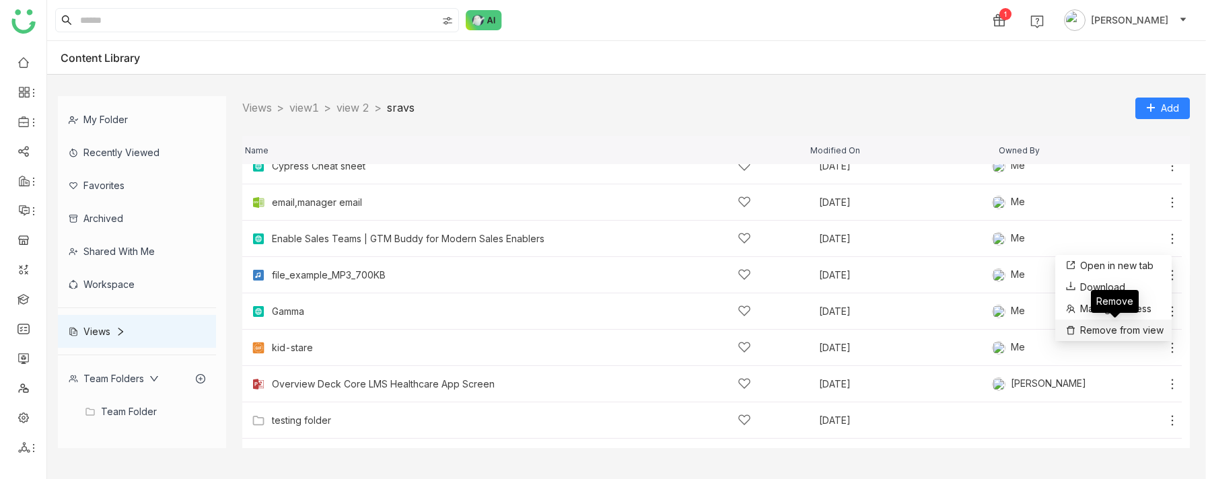
click at [1126, 327] on span "Remove from view" at bounding box center [1121, 330] width 83 height 15
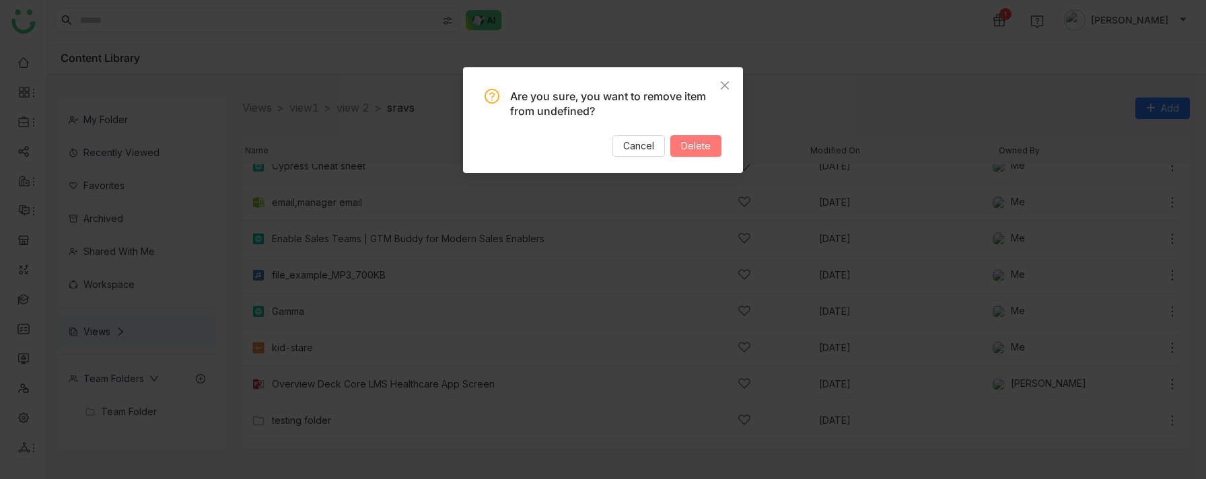
click at [709, 143] on span "Delete" at bounding box center [696, 146] width 30 height 15
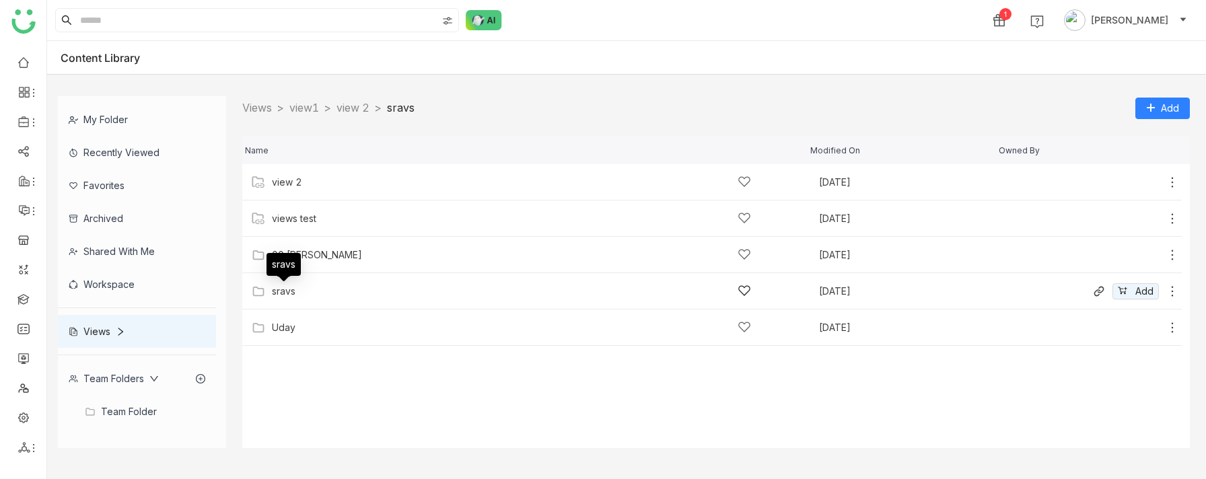
click at [290, 288] on div "sravs" at bounding box center [284, 291] width 24 height 11
